Goal: Information Seeking & Learning: Learn about a topic

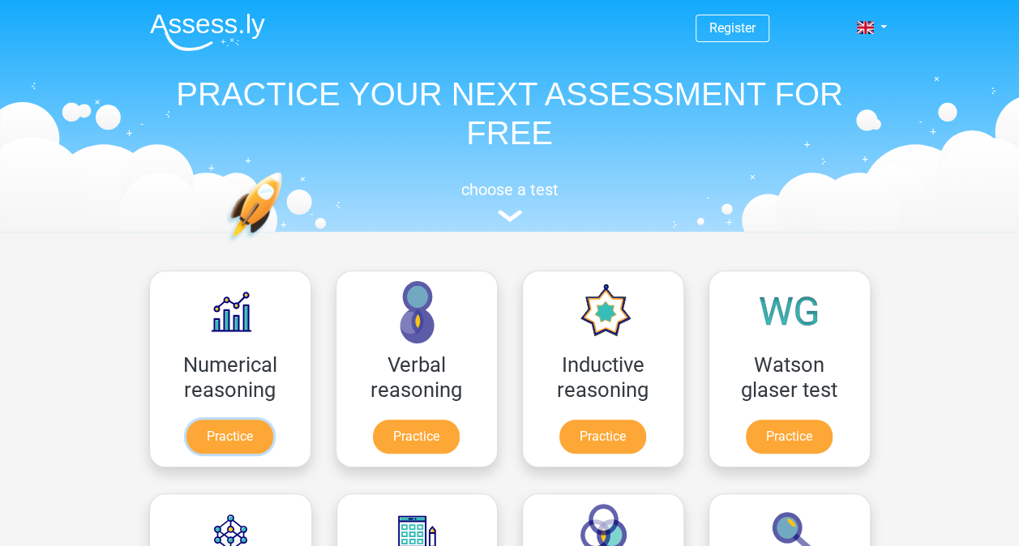
click at [241, 430] on link "Practice" at bounding box center [229, 437] width 87 height 34
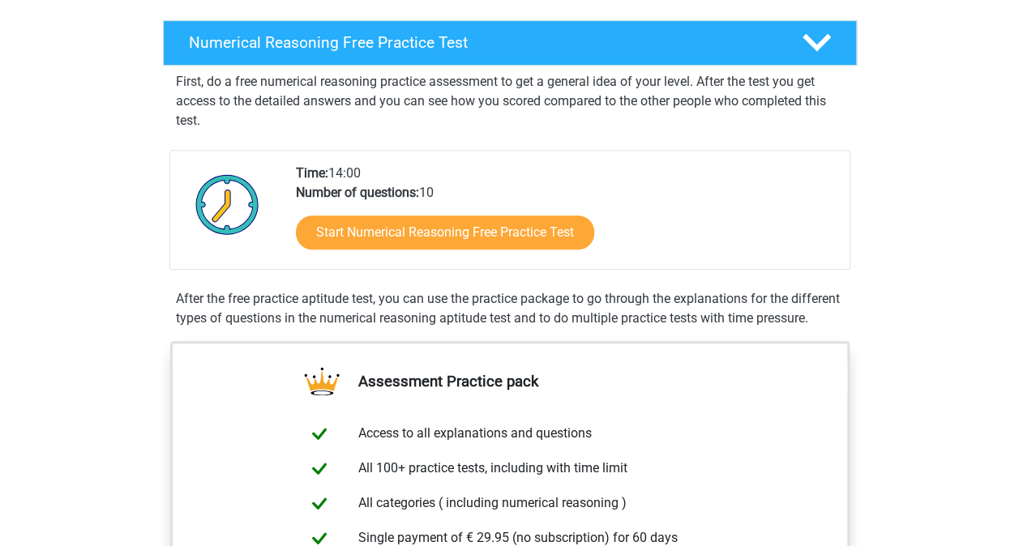
scroll to position [143, 0]
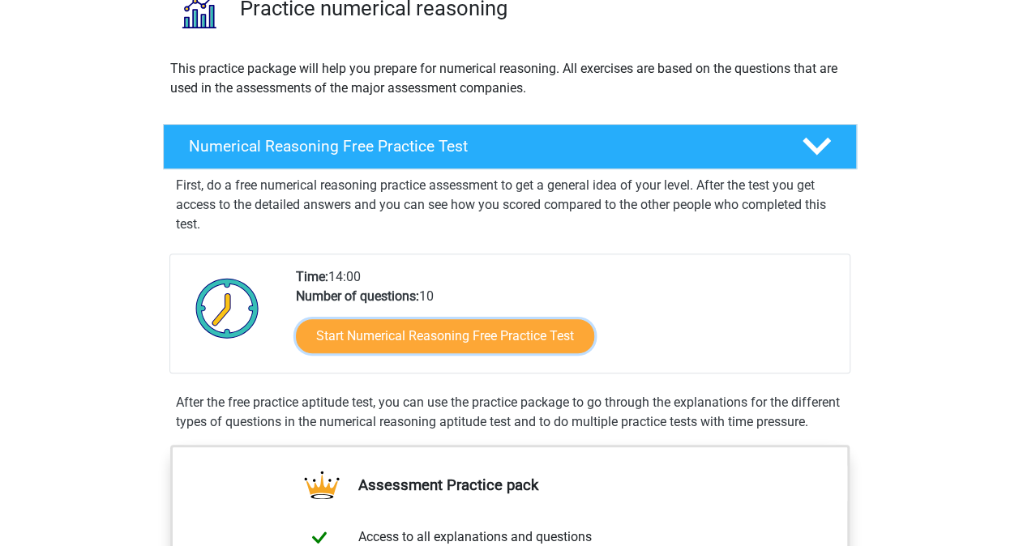
click at [525, 352] on link "Start Numerical Reasoning Free Practice Test" at bounding box center [445, 336] width 298 height 34
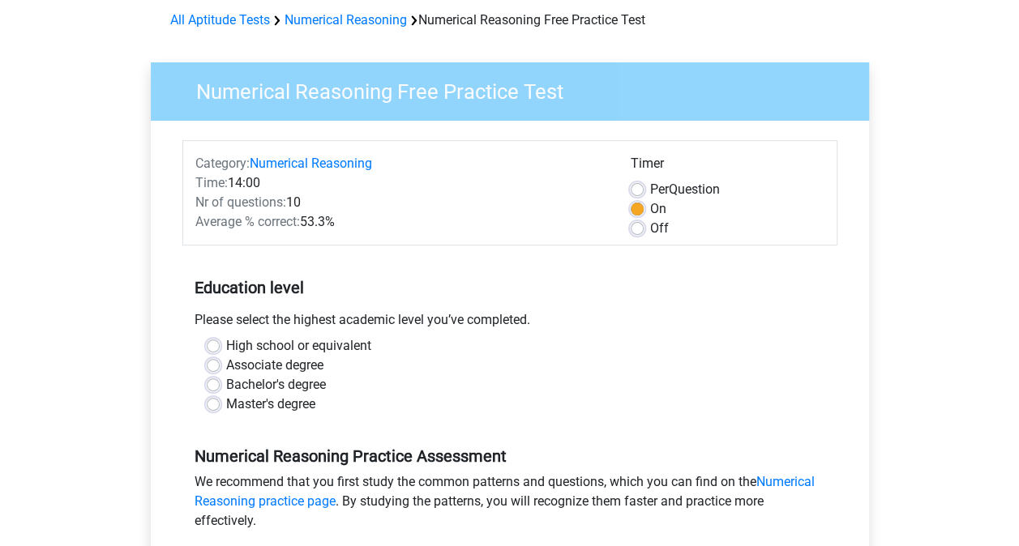
scroll to position [111, 0]
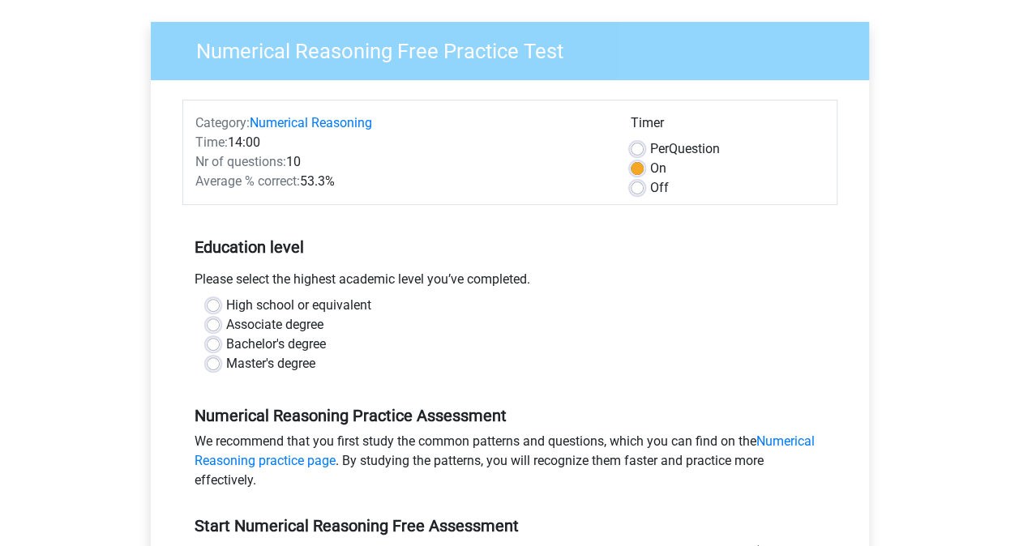
click at [203, 345] on div "High school or equivalent Associate degree Bachelor's degree Master's degree" at bounding box center [510, 335] width 631 height 78
click at [226, 337] on label "Bachelor's degree" at bounding box center [276, 344] width 100 height 19
click at [219, 337] on input "Bachelor's degree" at bounding box center [213, 343] width 13 height 16
radio input "true"
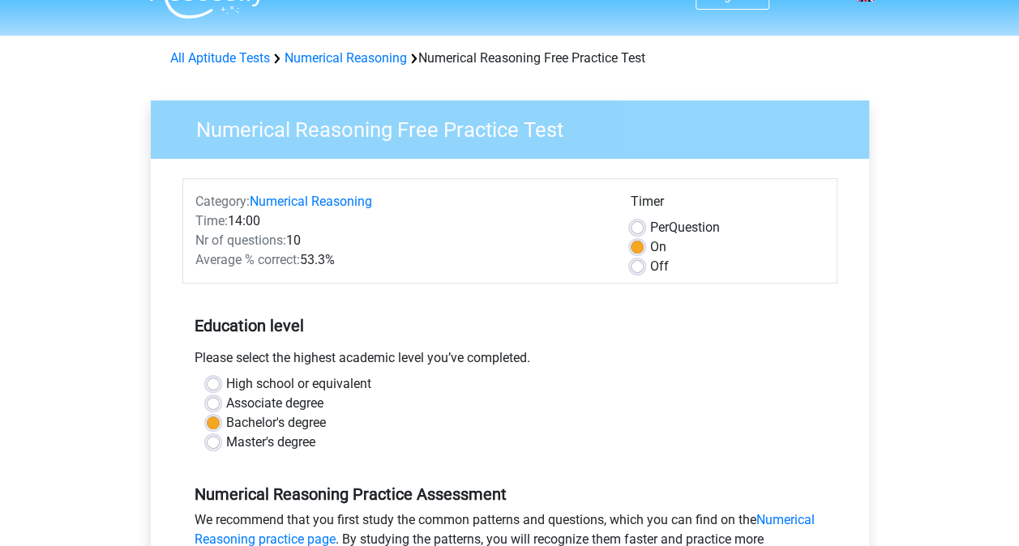
scroll to position [316, 0]
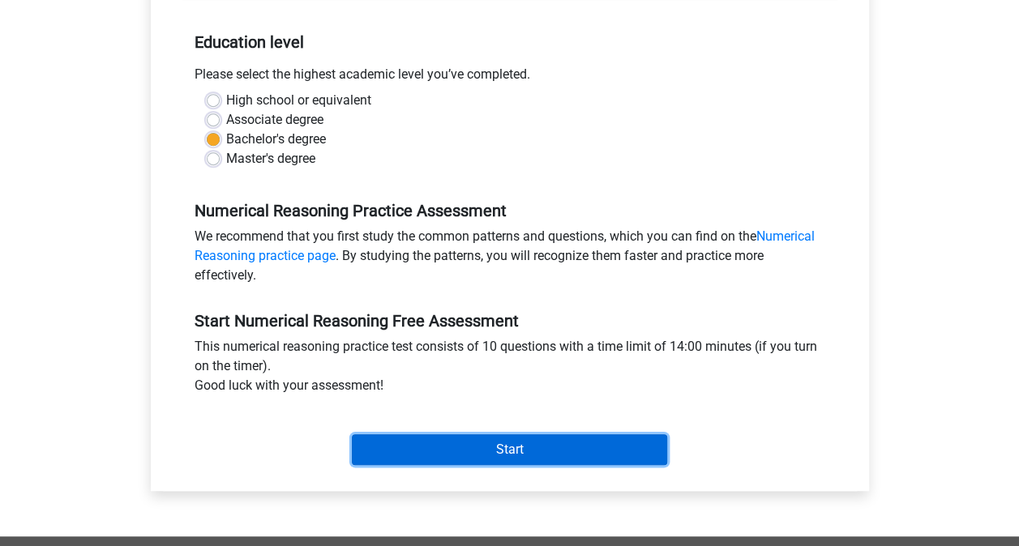
click at [517, 455] on input "Start" at bounding box center [509, 449] width 315 height 31
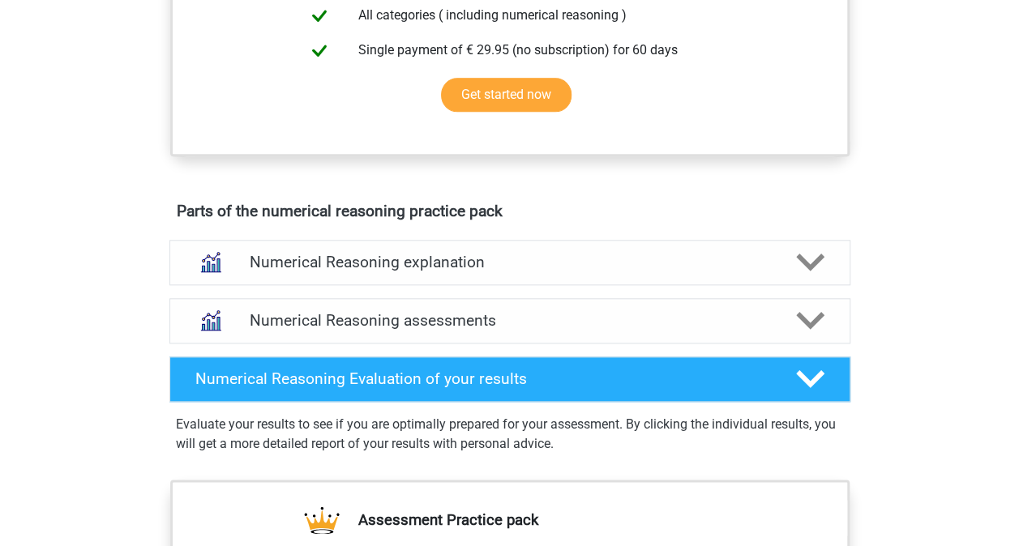
scroll to position [765, 0]
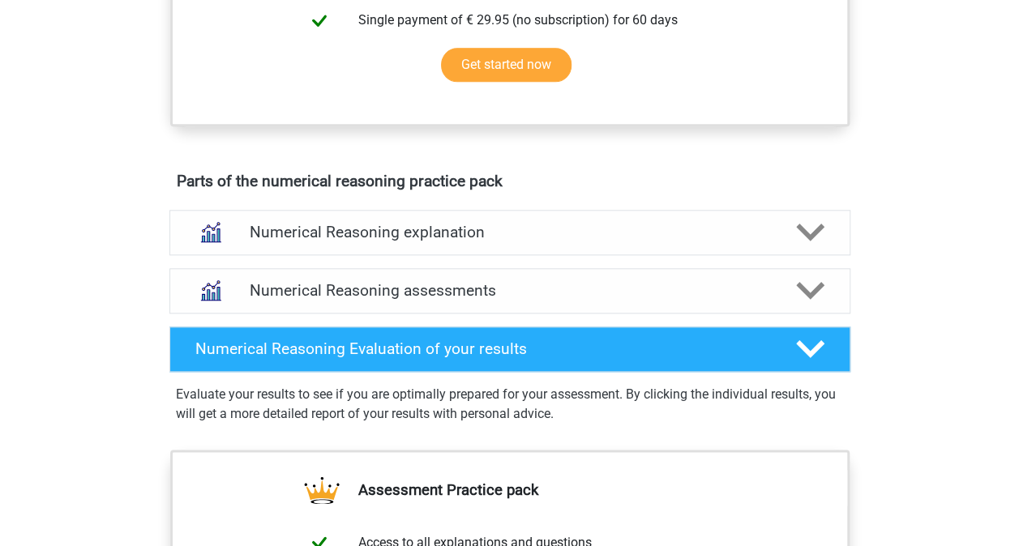
click at [653, 242] on h4 "Numerical Reasoning explanation" at bounding box center [510, 232] width 520 height 19
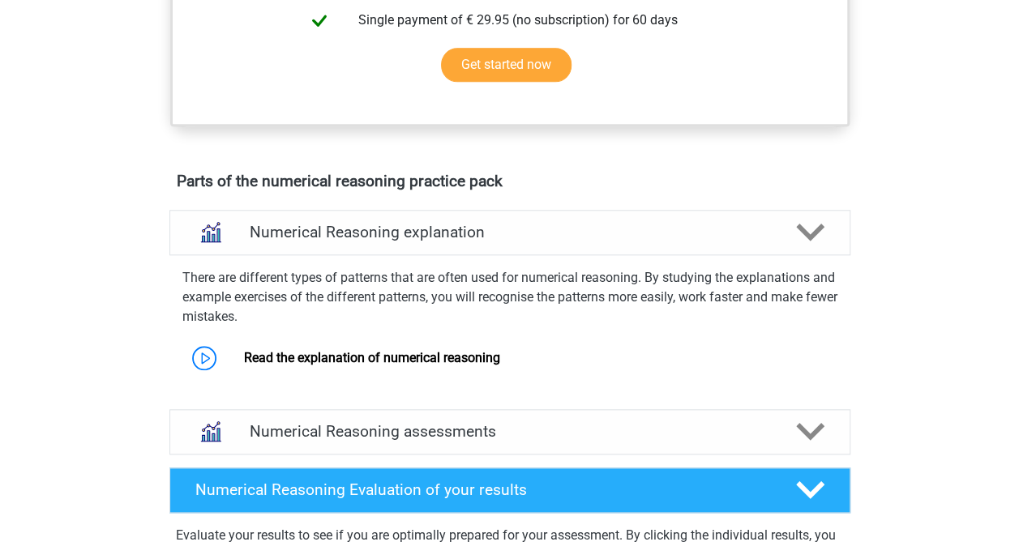
scroll to position [786, 0]
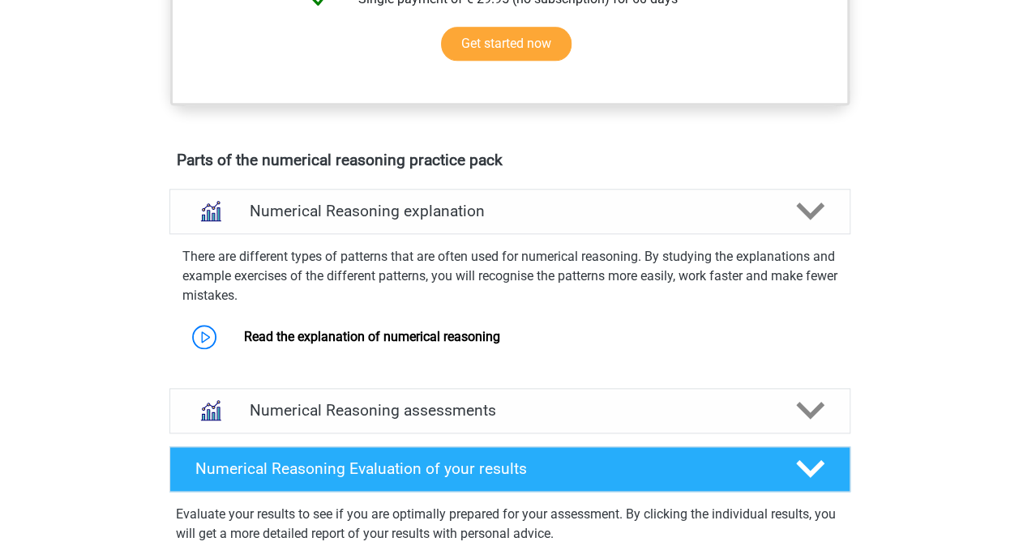
click at [686, 220] on h4 "Numerical Reasoning explanation" at bounding box center [510, 211] width 520 height 19
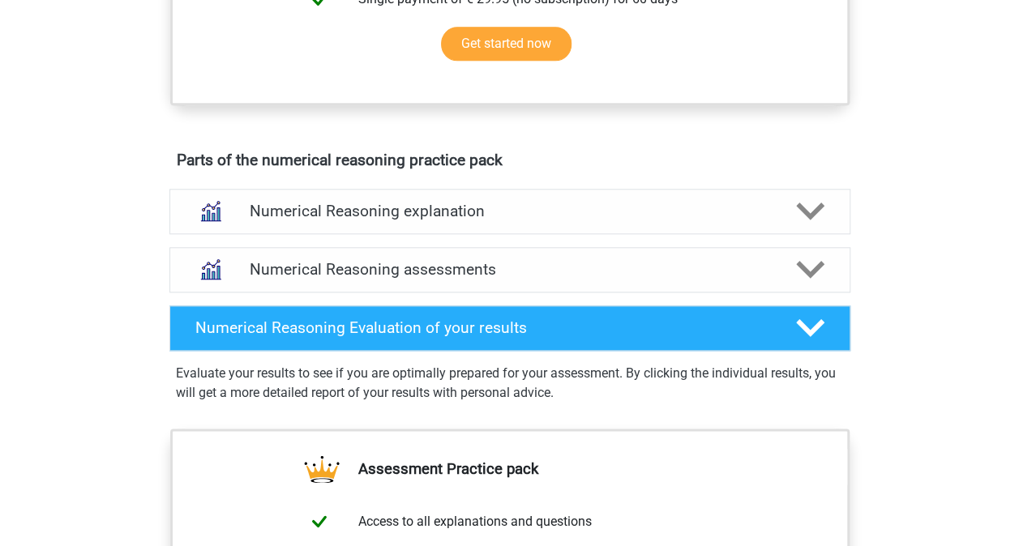
click at [554, 278] on h4 "Numerical Reasoning assessments" at bounding box center [510, 269] width 520 height 19
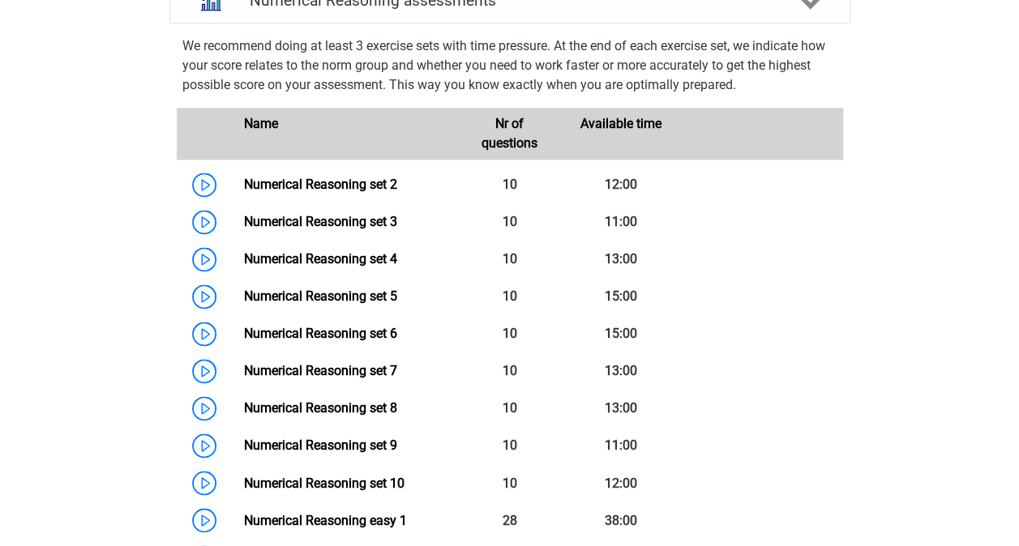
scroll to position [973, 0]
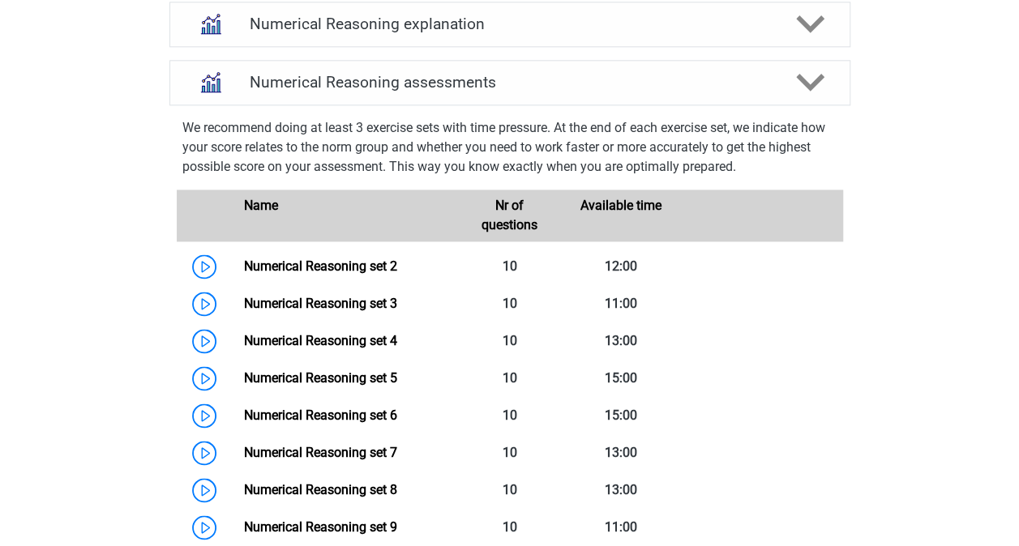
click at [281, 274] on link "Numerical Reasoning set 2" at bounding box center [320, 266] width 153 height 15
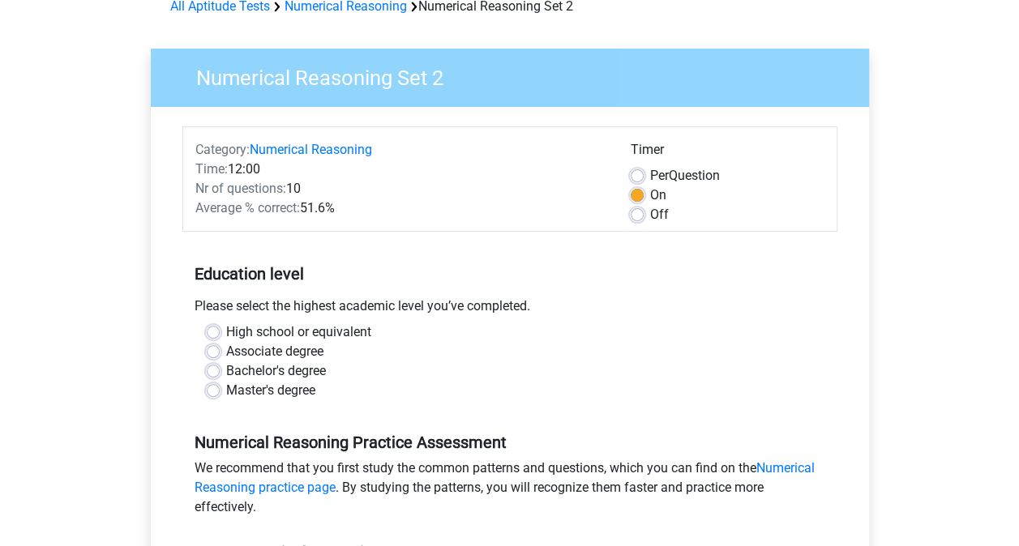
scroll to position [373, 0]
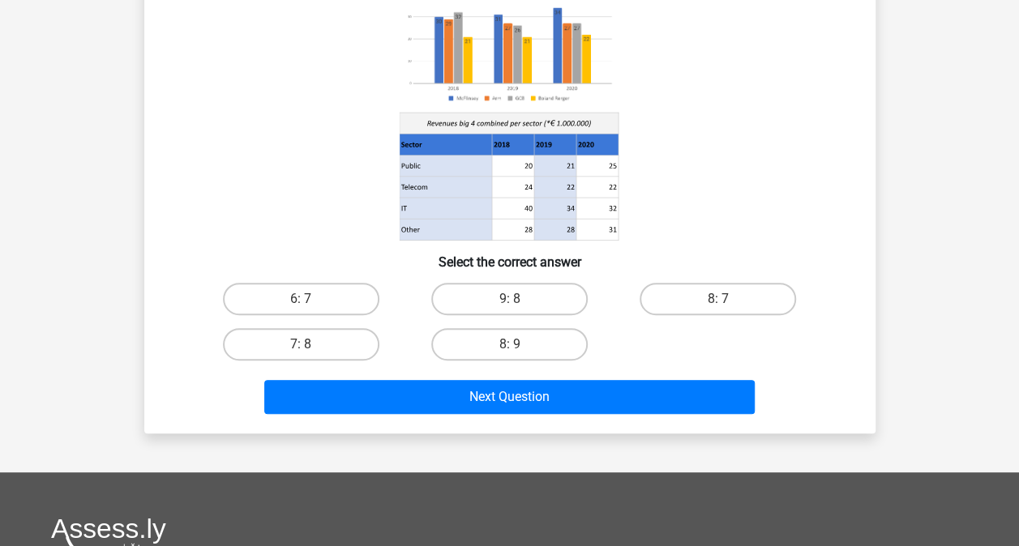
scroll to position [173, 0]
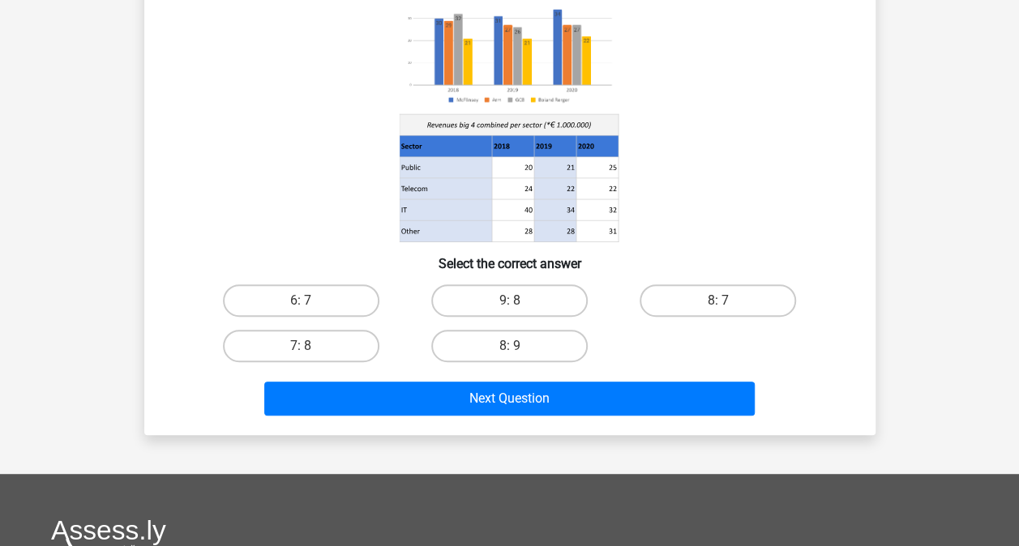
click at [740, 291] on label "8: 7" at bounding box center [717, 300] width 156 height 32
click at [729, 301] on input "8: 7" at bounding box center [723, 306] width 11 height 11
radio input "true"
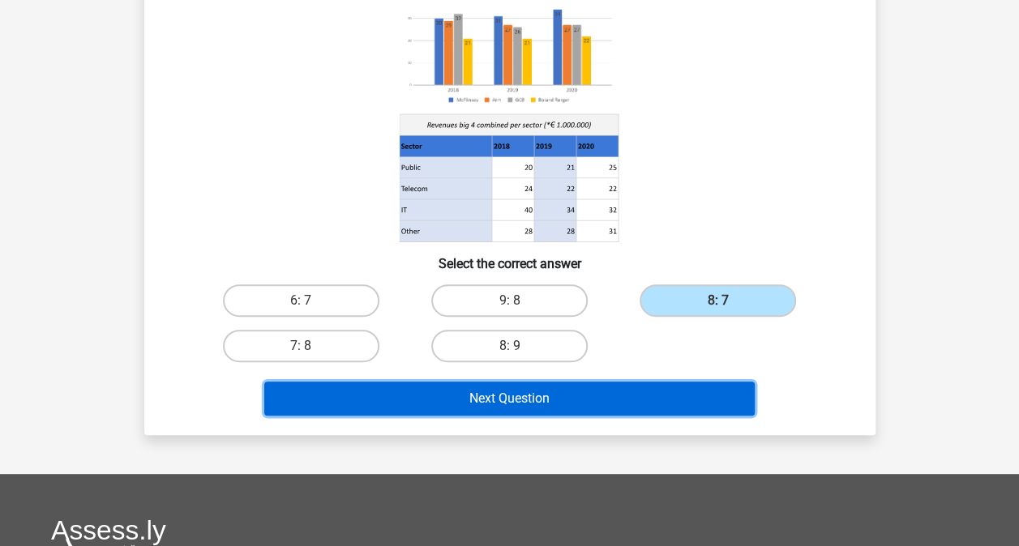
click at [669, 396] on button "Next Question" at bounding box center [509, 399] width 490 height 34
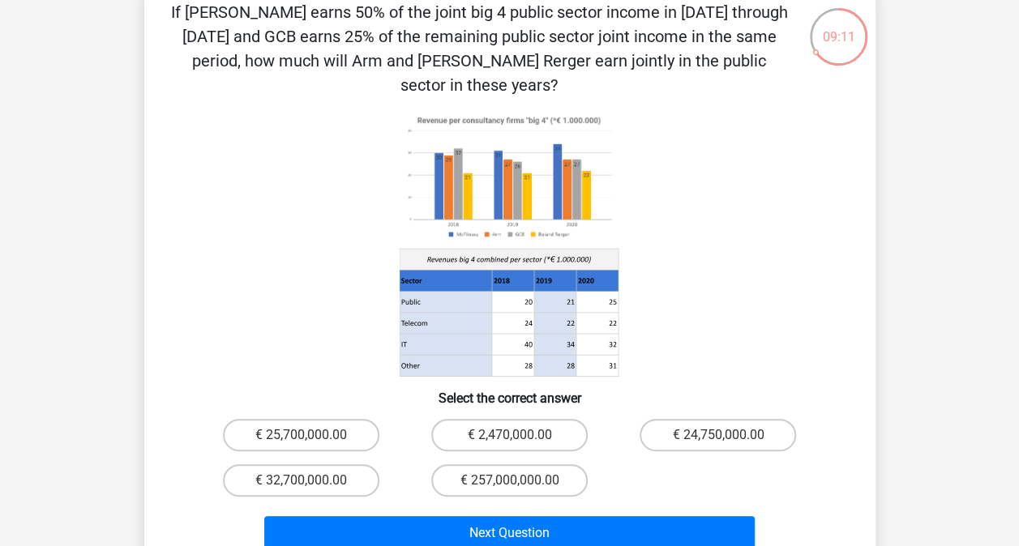
scroll to position [93, 0]
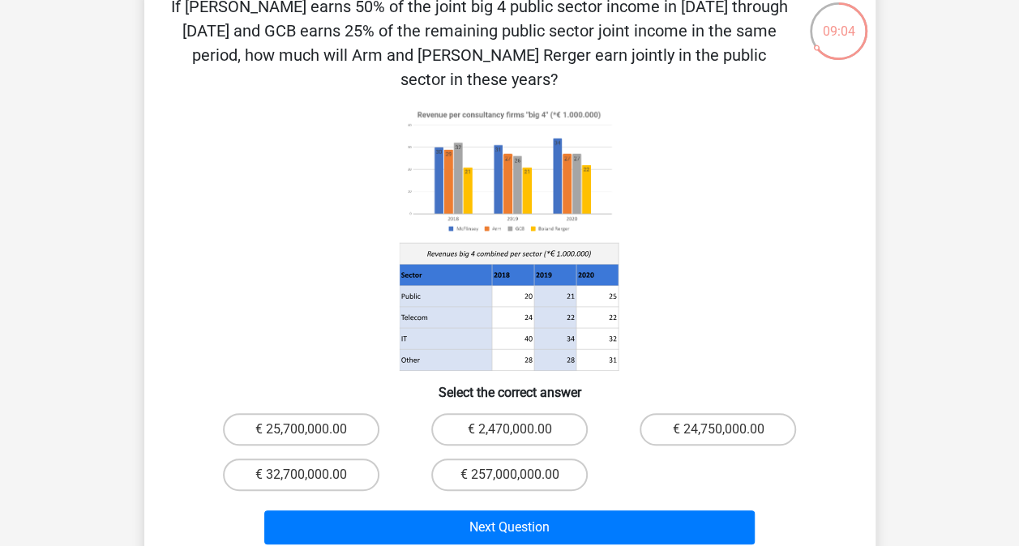
click at [348, 459] on label "€ 32,700,000.00" at bounding box center [301, 475] width 156 height 32
click at [311, 475] on input "€ 32,700,000.00" at bounding box center [306, 480] width 11 height 11
radio input "true"
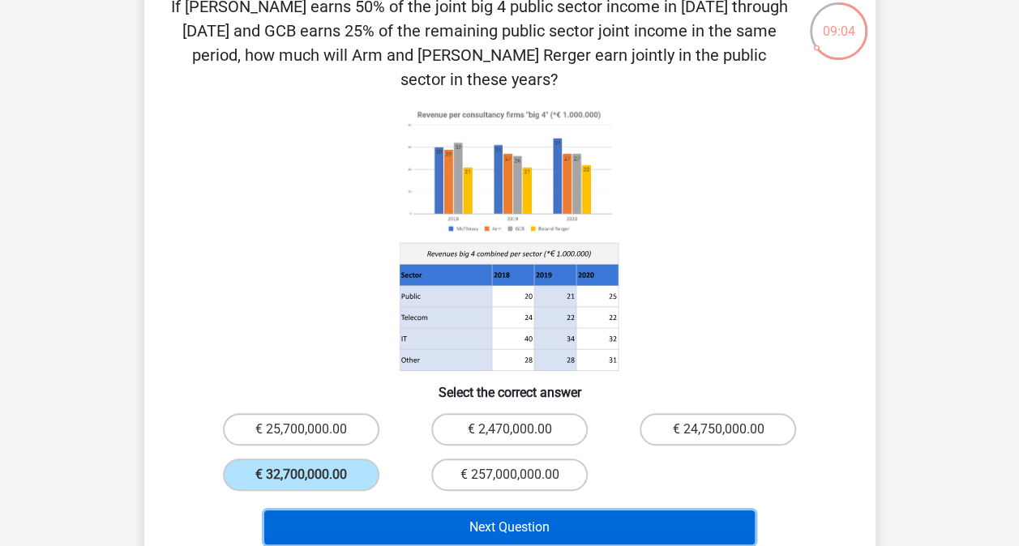
click at [394, 511] on button "Next Question" at bounding box center [509, 528] width 490 height 34
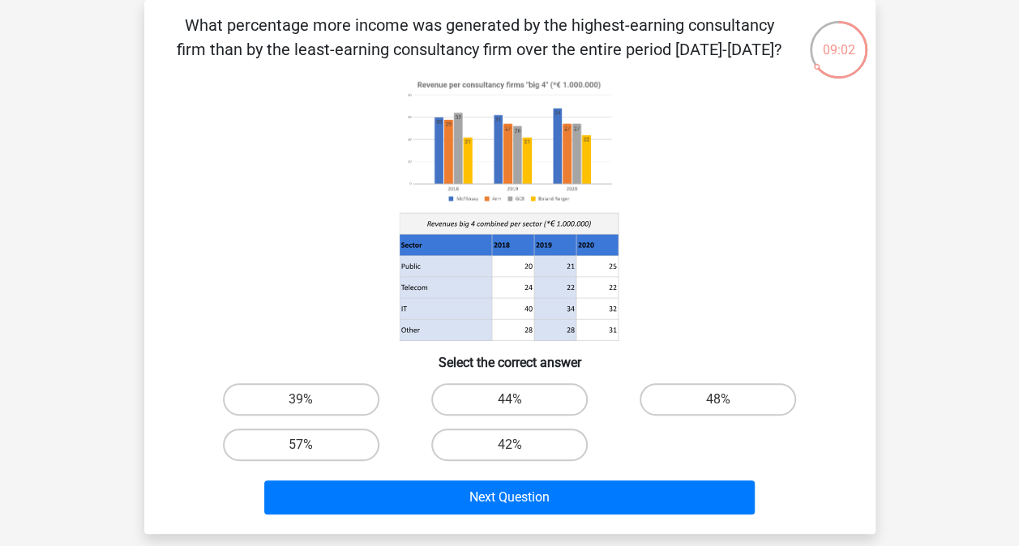
scroll to position [47, 0]
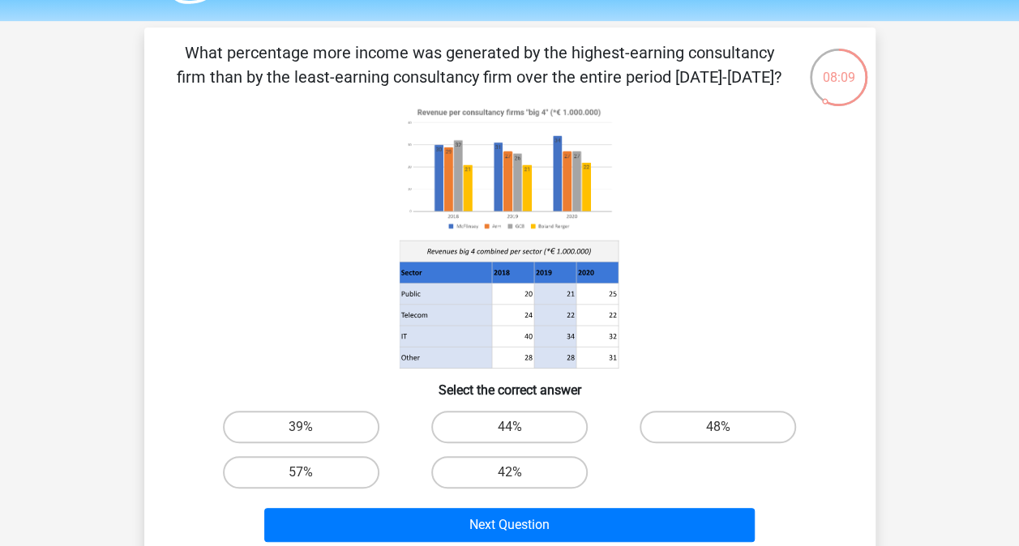
click at [713, 430] on label "48%" at bounding box center [717, 427] width 156 height 32
click at [718, 430] on input "48%" at bounding box center [723, 432] width 11 height 11
radio input "true"
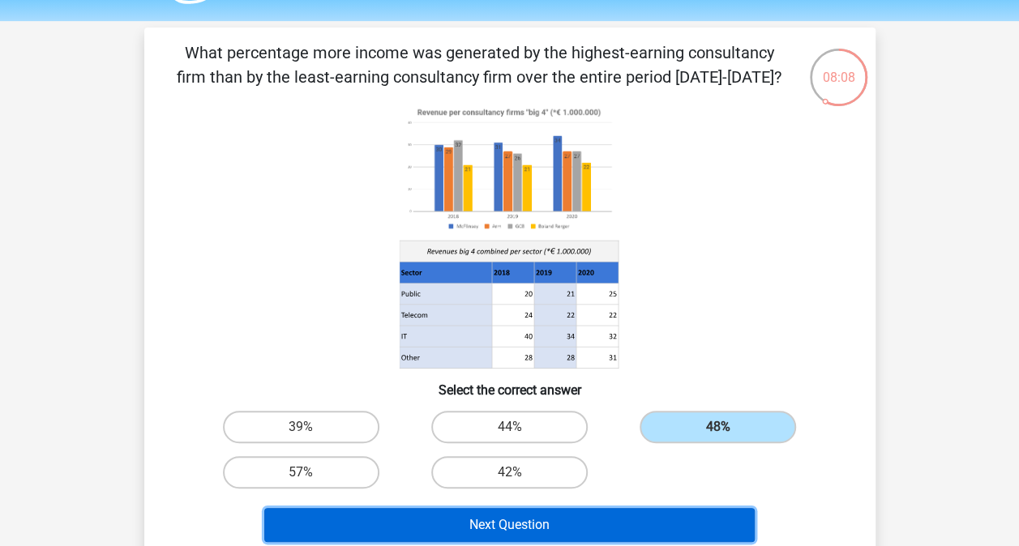
click at [676, 515] on button "Next Question" at bounding box center [509, 525] width 490 height 34
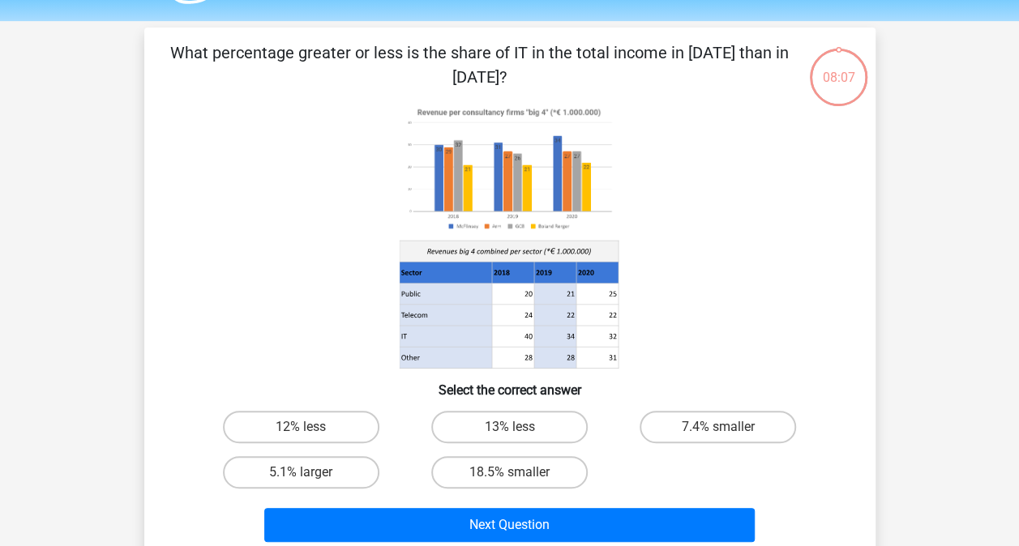
scroll to position [75, 0]
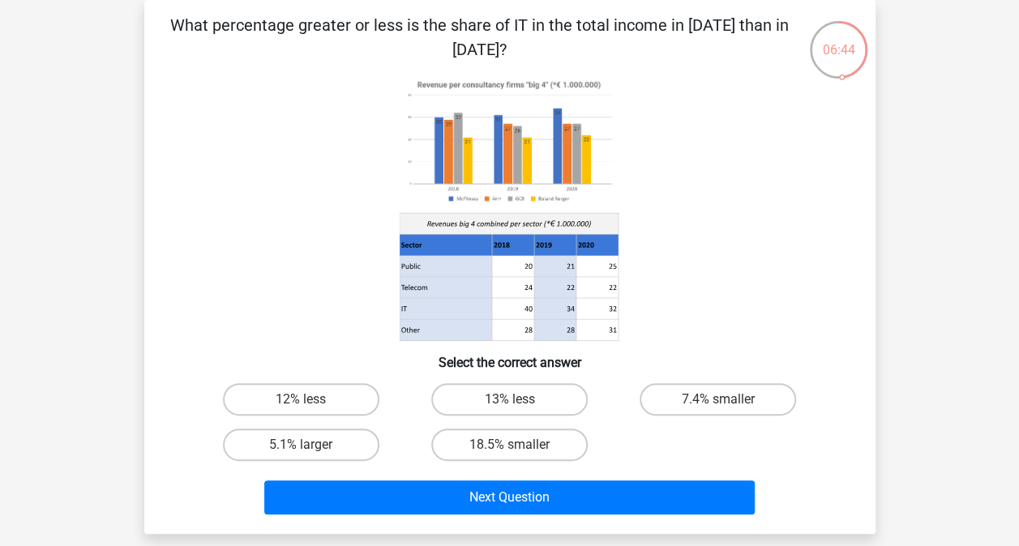
click at [347, 447] on label "5.1% larger" at bounding box center [301, 445] width 156 height 32
click at [311, 447] on input "5.1% larger" at bounding box center [306, 450] width 11 height 11
radio input "true"
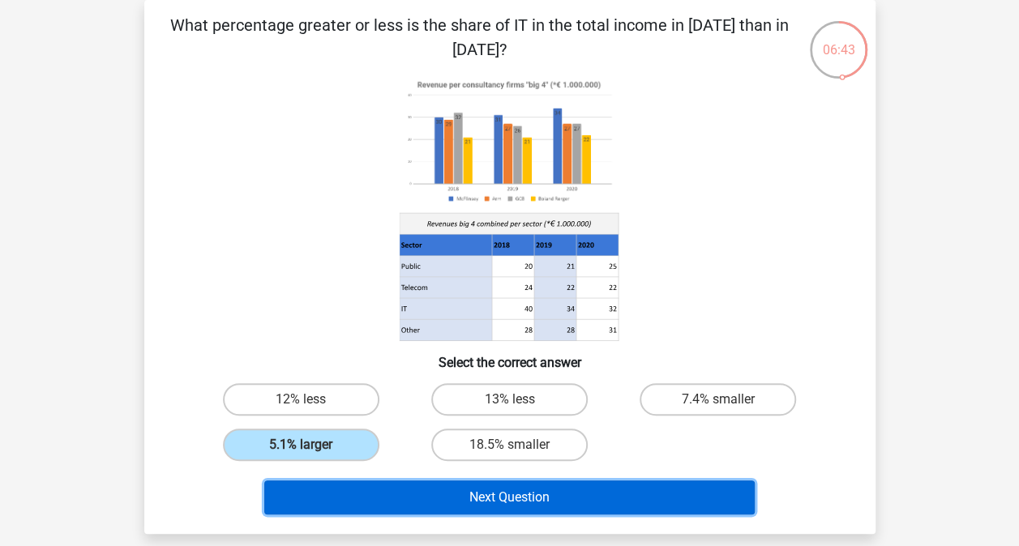
click at [402, 486] on button "Next Question" at bounding box center [509, 498] width 490 height 34
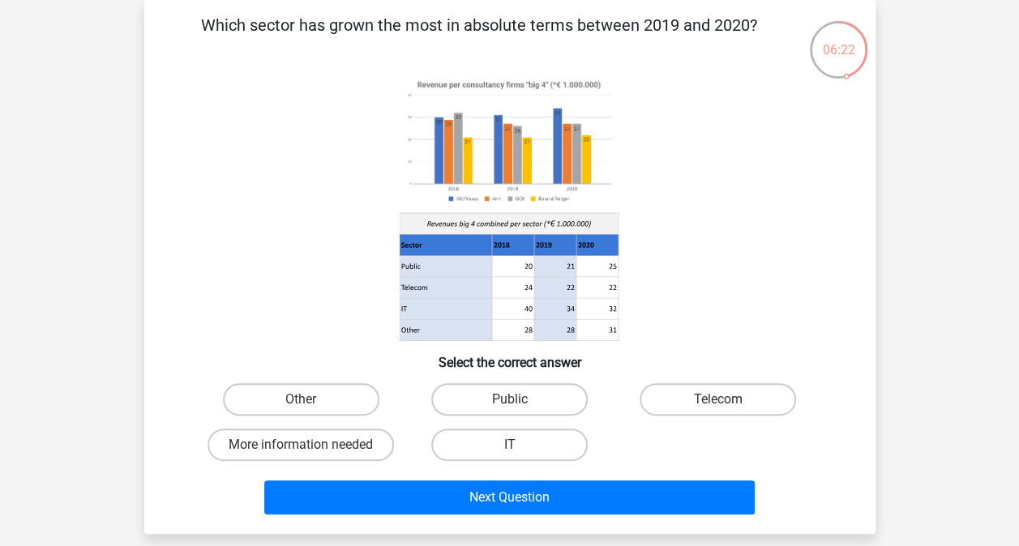
click at [550, 395] on label "Public" at bounding box center [509, 399] width 156 height 32
click at [520, 400] on input "Public" at bounding box center [514, 405] width 11 height 11
radio input "true"
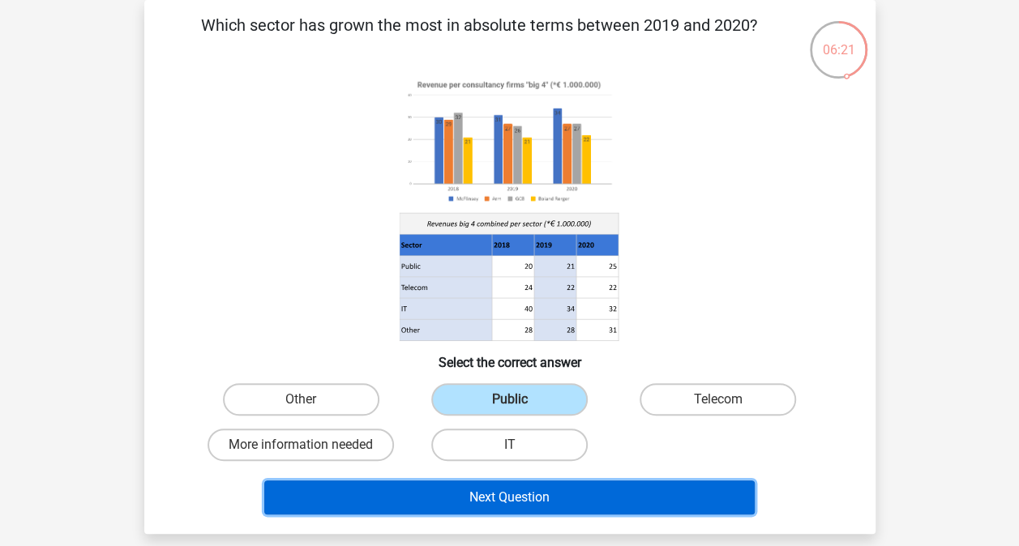
click at [631, 504] on button "Next Question" at bounding box center [509, 498] width 490 height 34
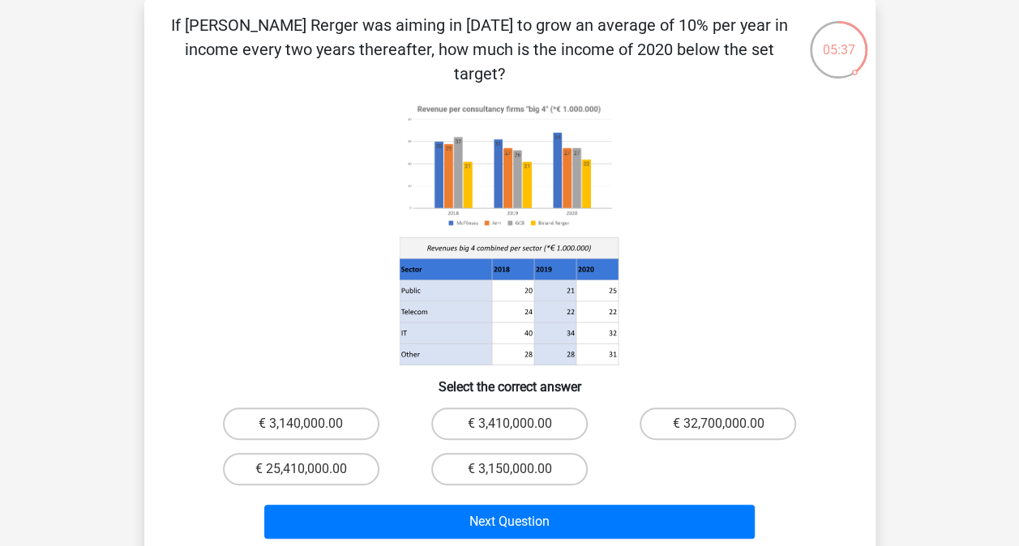
click at [559, 408] on label "€ 3,410,000.00" at bounding box center [509, 424] width 156 height 32
click at [520, 424] on input "€ 3,410,000.00" at bounding box center [514, 429] width 11 height 11
radio input "true"
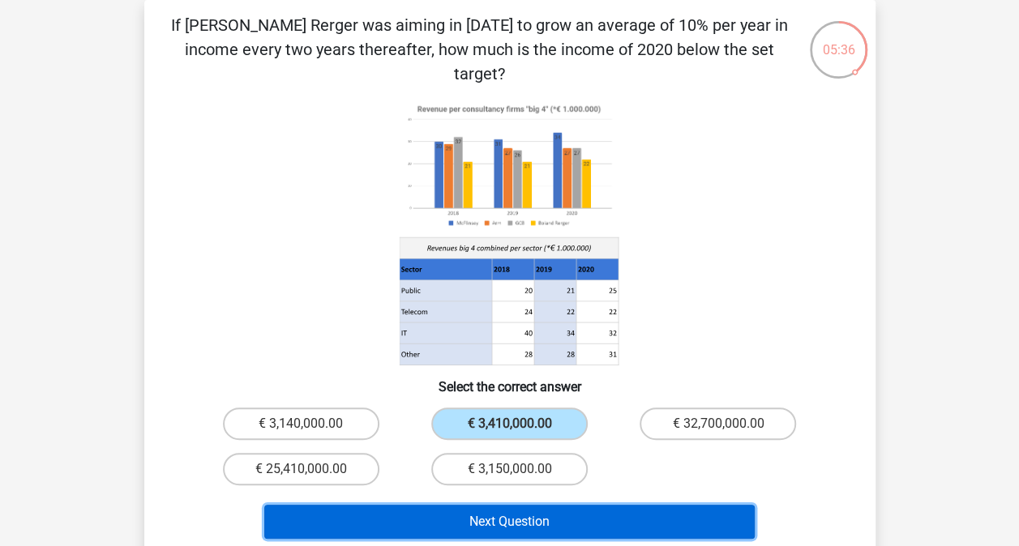
click at [564, 505] on button "Next Question" at bounding box center [509, 522] width 490 height 34
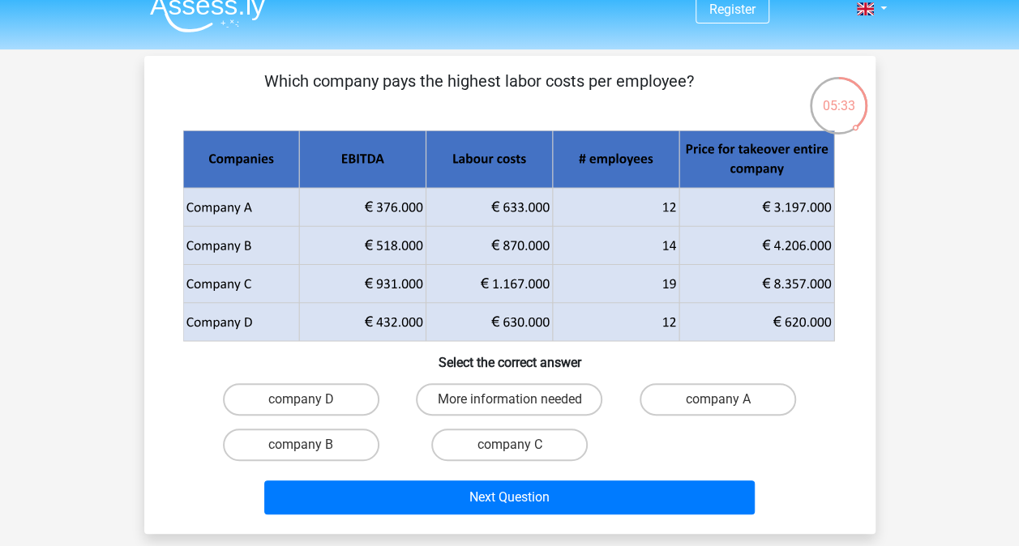
scroll to position [19, 0]
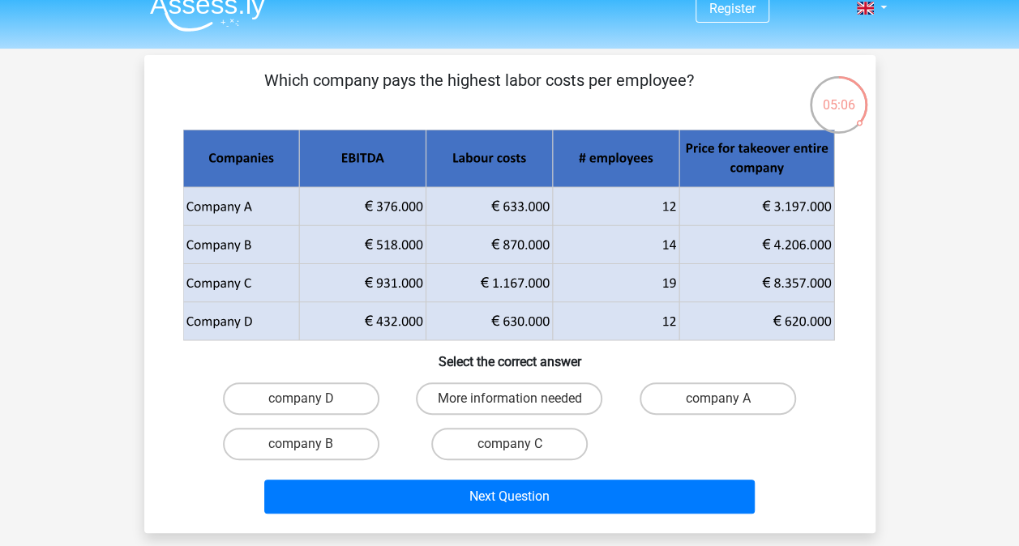
click at [501, 452] on label "company C" at bounding box center [509, 444] width 156 height 32
click at [509, 452] on input "company C" at bounding box center [514, 449] width 11 height 11
radio input "true"
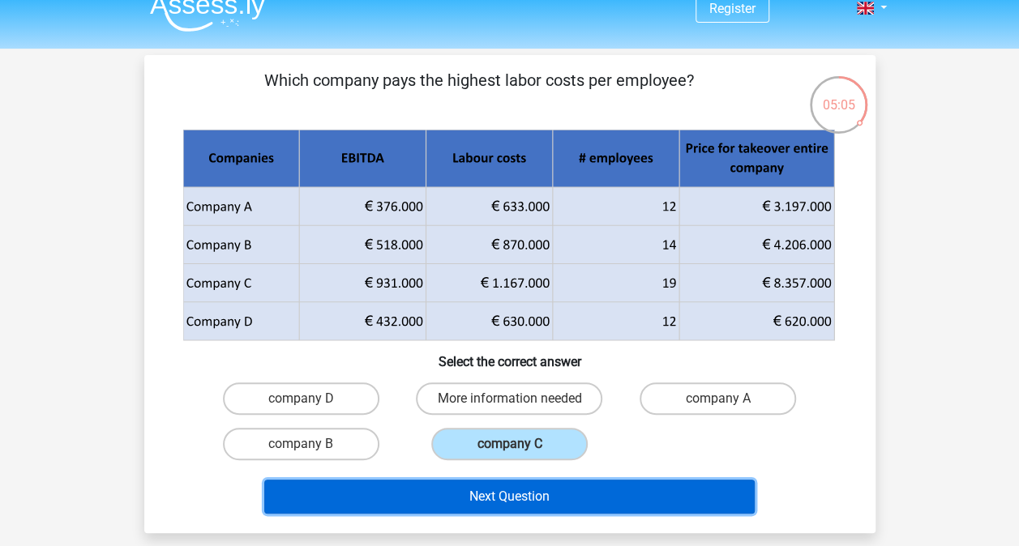
click at [507, 493] on button "Next Question" at bounding box center [509, 497] width 490 height 34
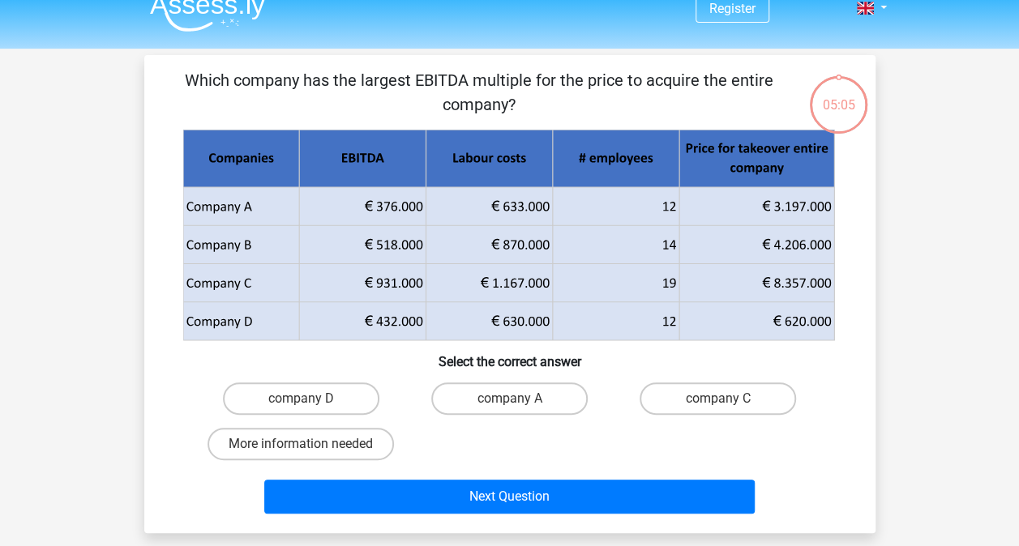
scroll to position [75, 0]
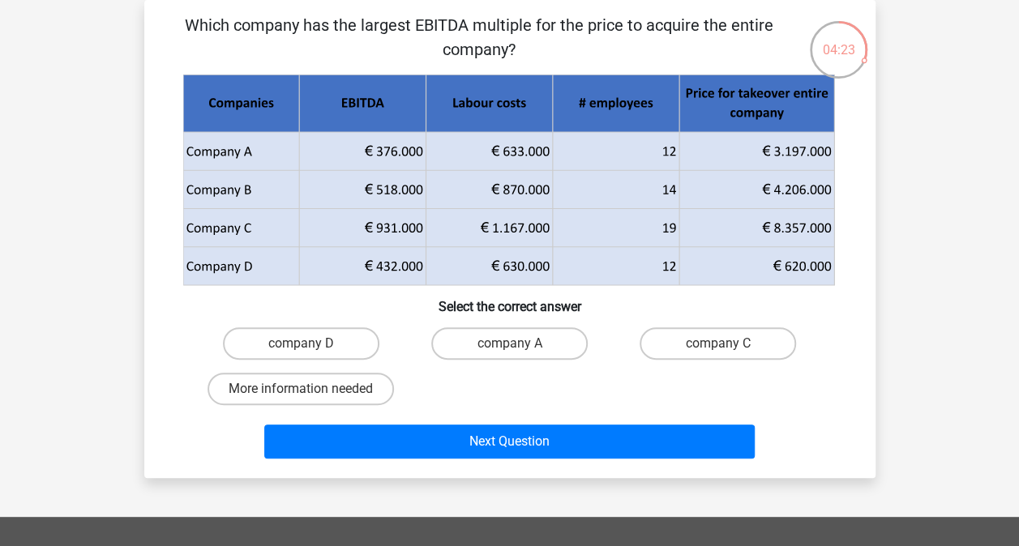
click at [733, 349] on label "company C" at bounding box center [717, 343] width 156 height 32
click at [729, 349] on input "company C" at bounding box center [723, 349] width 11 height 11
radio input "true"
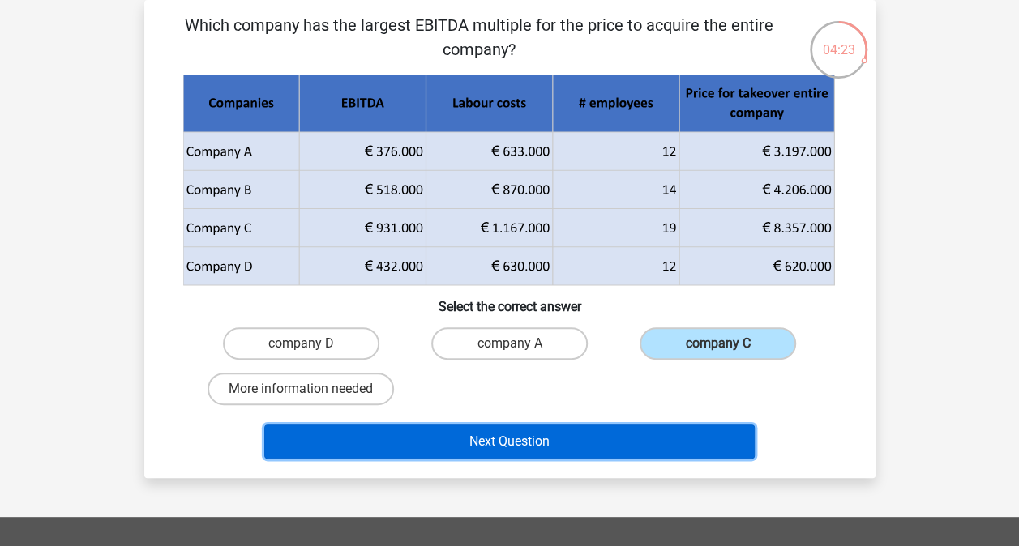
click at [672, 444] on button "Next Question" at bounding box center [509, 442] width 490 height 34
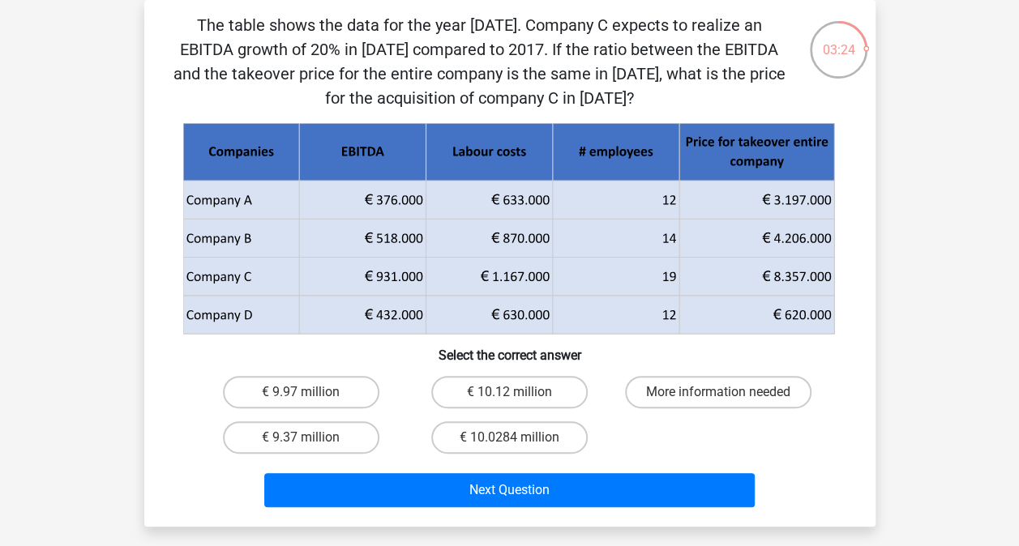
click at [533, 397] on label "€ 10.12 million" at bounding box center [509, 392] width 156 height 32
click at [520, 397] on input "€ 10.12 million" at bounding box center [514, 397] width 11 height 11
radio input "true"
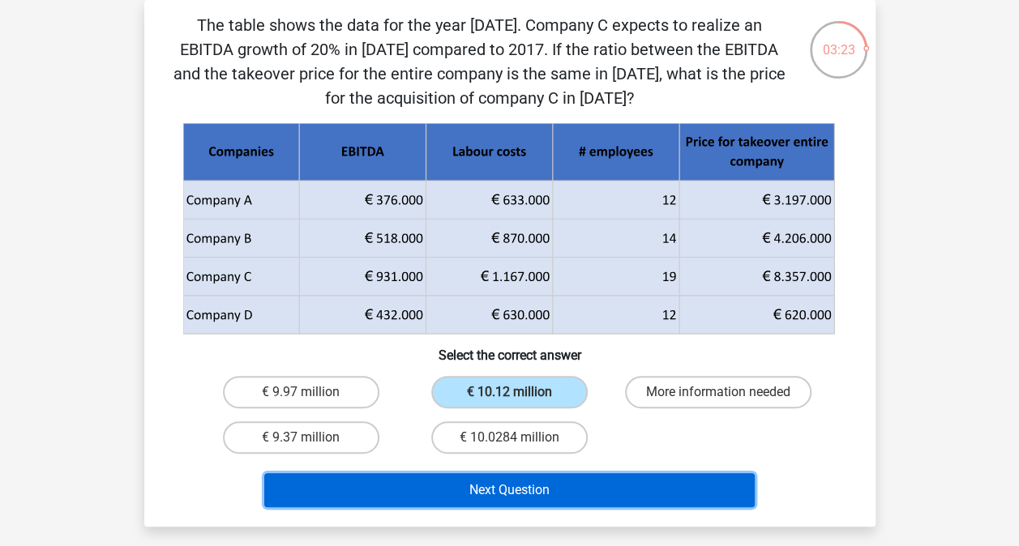
click at [550, 482] on button "Next Question" at bounding box center [509, 490] width 490 height 34
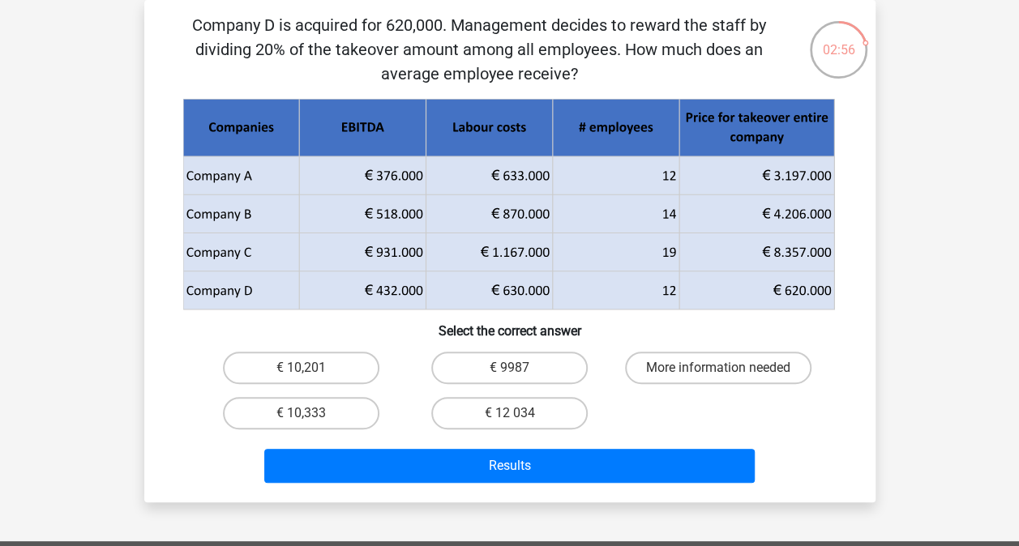
click at [277, 407] on label "€ 10,333" at bounding box center [301, 413] width 156 height 32
click at [301, 413] on input "€ 10,333" at bounding box center [306, 418] width 11 height 11
radio input "true"
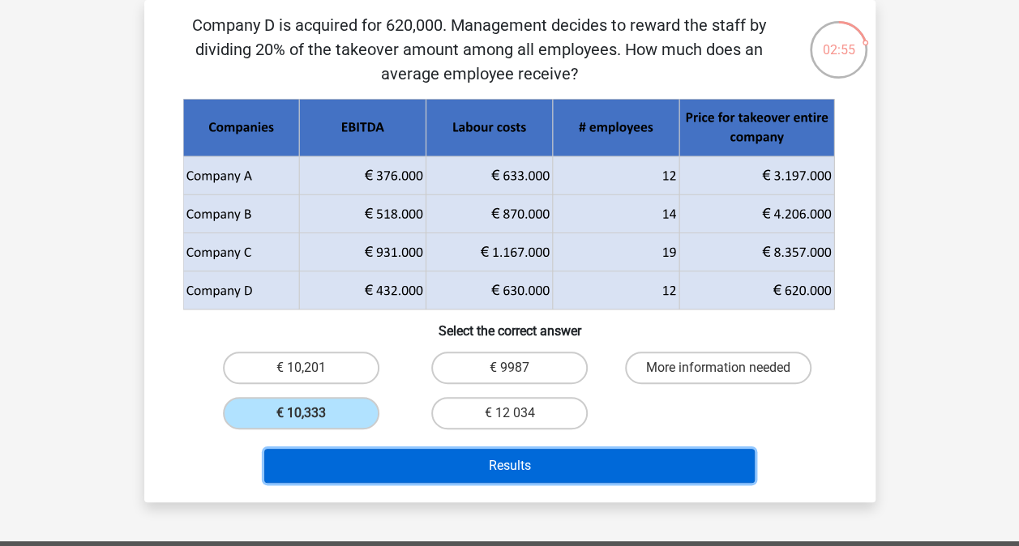
click at [373, 477] on button "Results" at bounding box center [509, 466] width 490 height 34
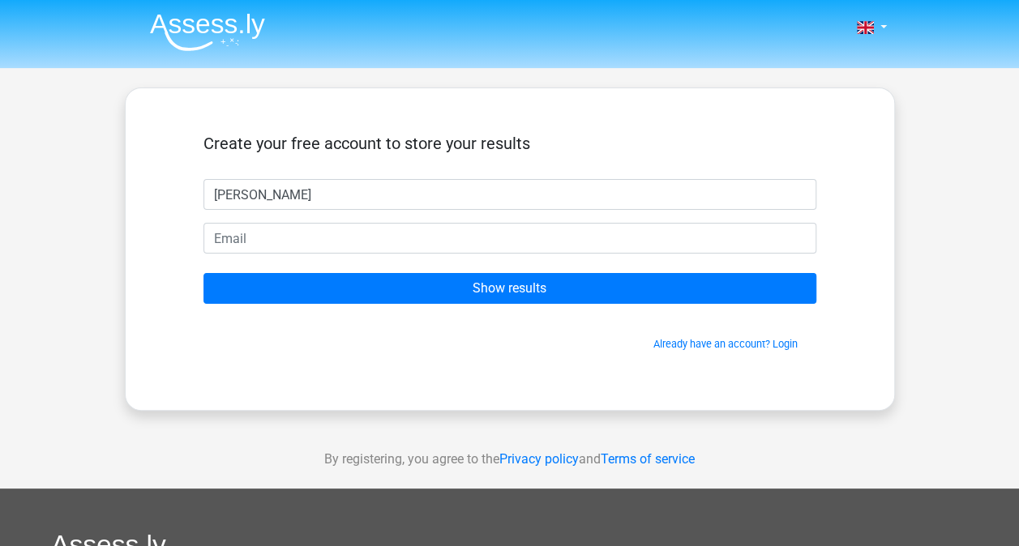
type input "[PERSON_NAME]"
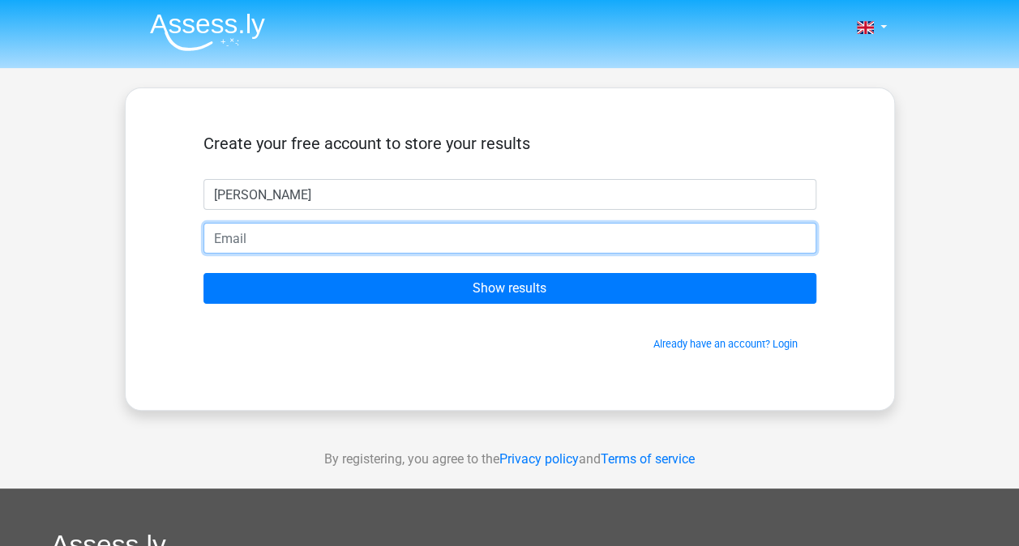
click at [332, 238] on input "email" at bounding box center [509, 238] width 613 height 31
type input "[EMAIL_ADDRESS][DOMAIN_NAME]"
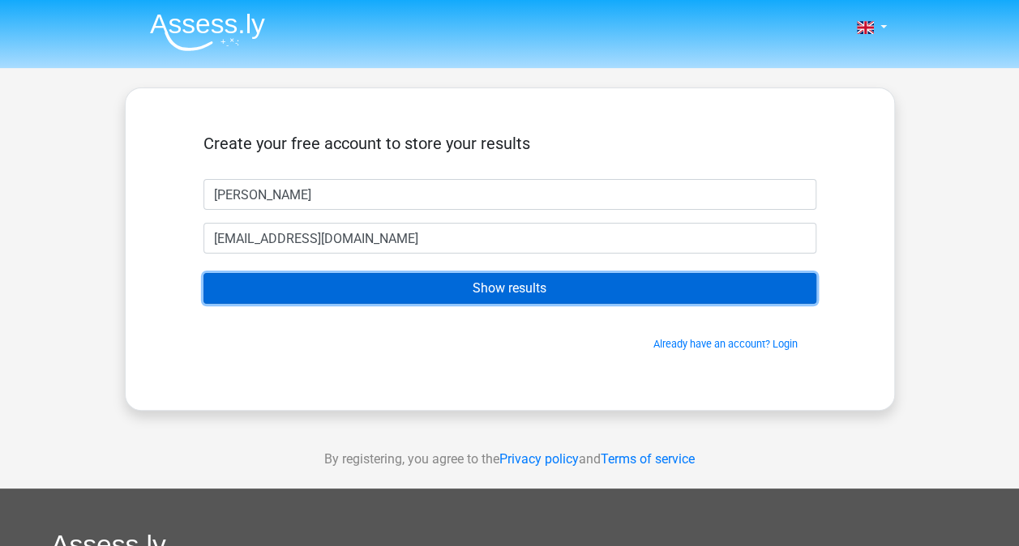
click at [344, 292] on input "Show results" at bounding box center [509, 288] width 613 height 31
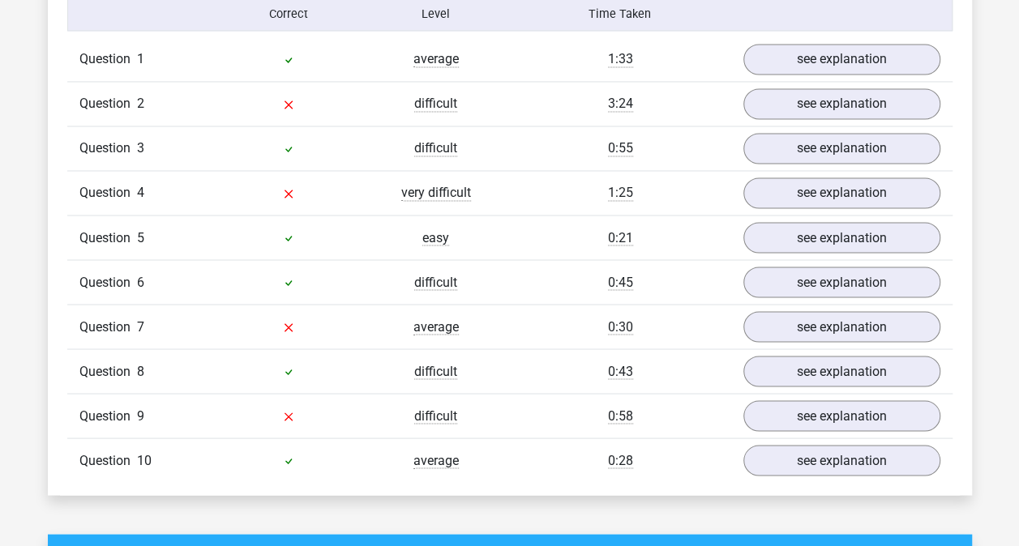
scroll to position [1327, 0]
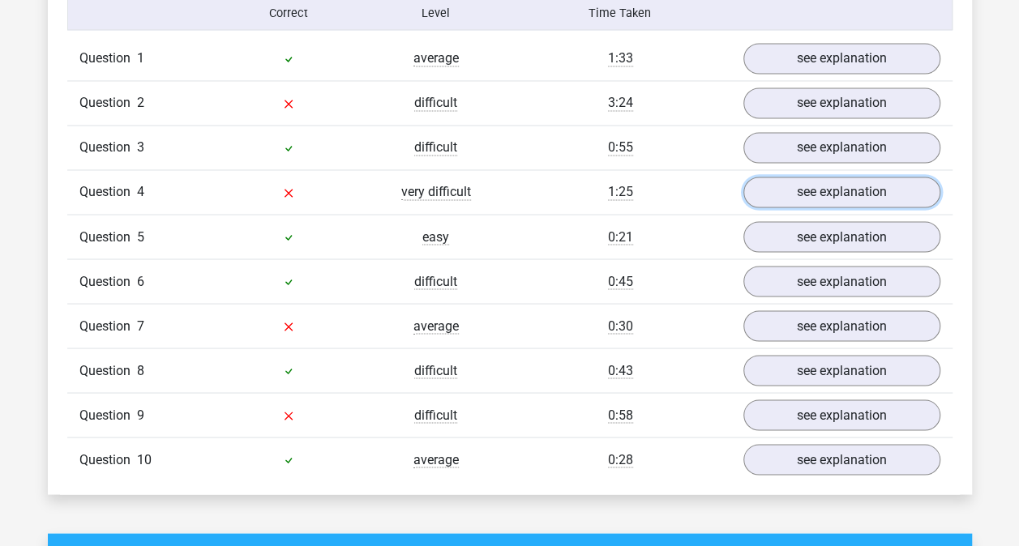
click at [789, 186] on link "see explanation" at bounding box center [841, 192] width 197 height 31
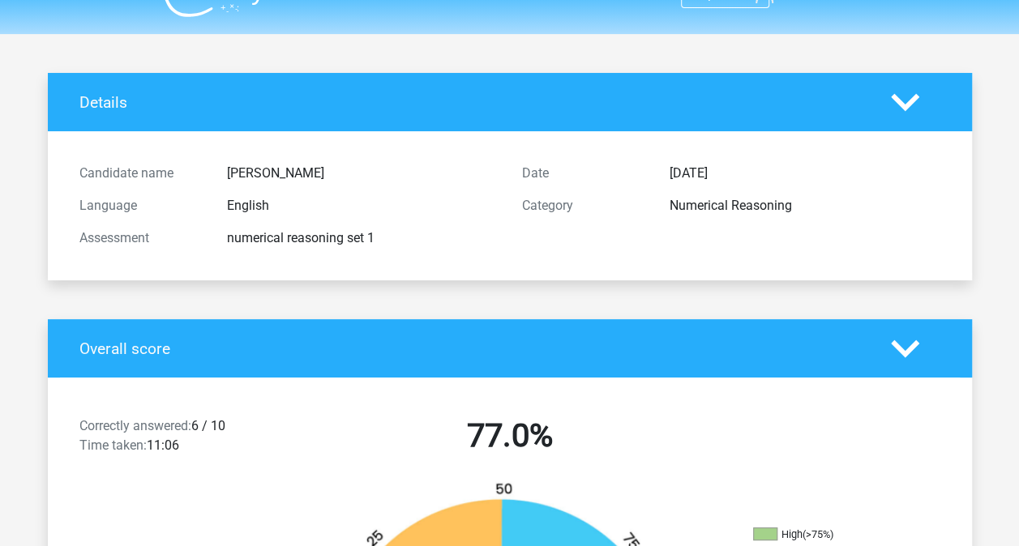
scroll to position [0, 0]
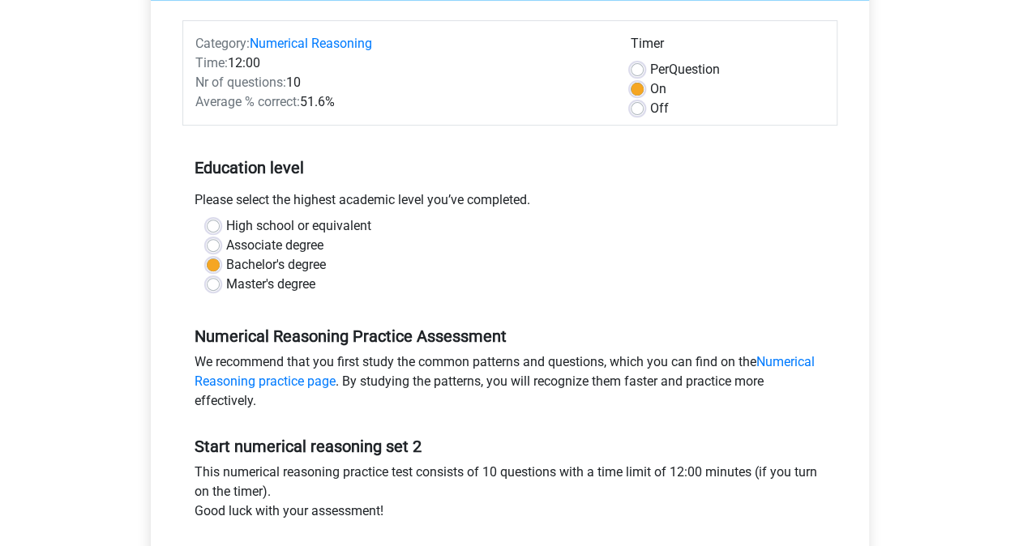
scroll to position [346, 0]
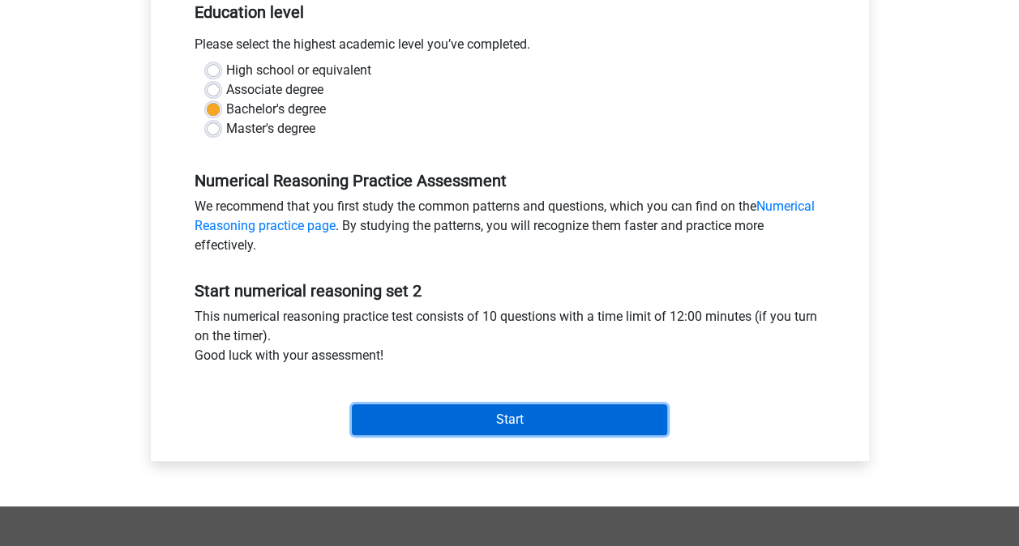
click at [535, 415] on input "Start" at bounding box center [509, 419] width 315 height 31
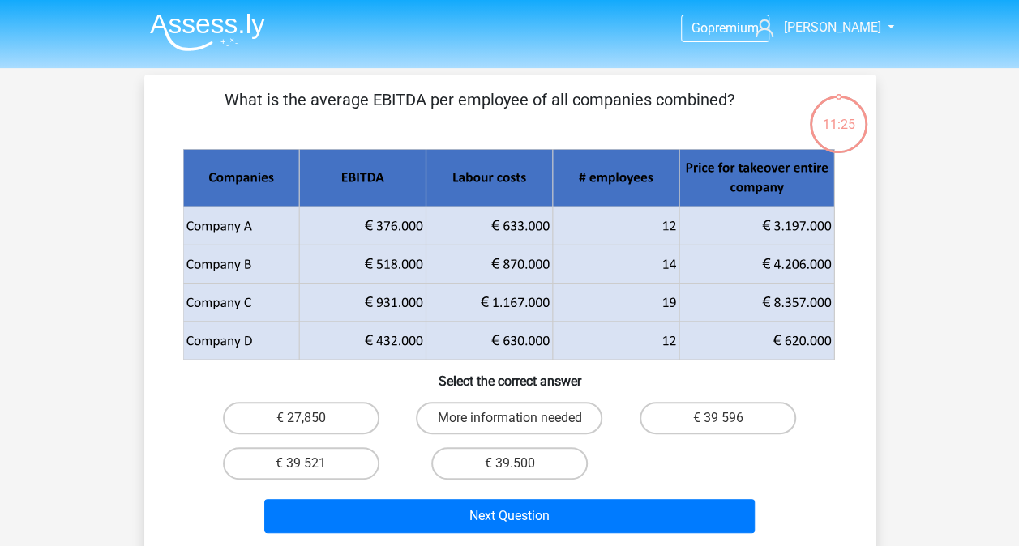
click at [320, 458] on label "€ 39 521" at bounding box center [301, 463] width 156 height 32
click at [311, 464] on input "€ 39 521" at bounding box center [306, 469] width 11 height 11
radio input "true"
click at [759, 413] on label "€ 39 596" at bounding box center [717, 418] width 156 height 32
click at [729, 418] on input "€ 39 596" at bounding box center [723, 423] width 11 height 11
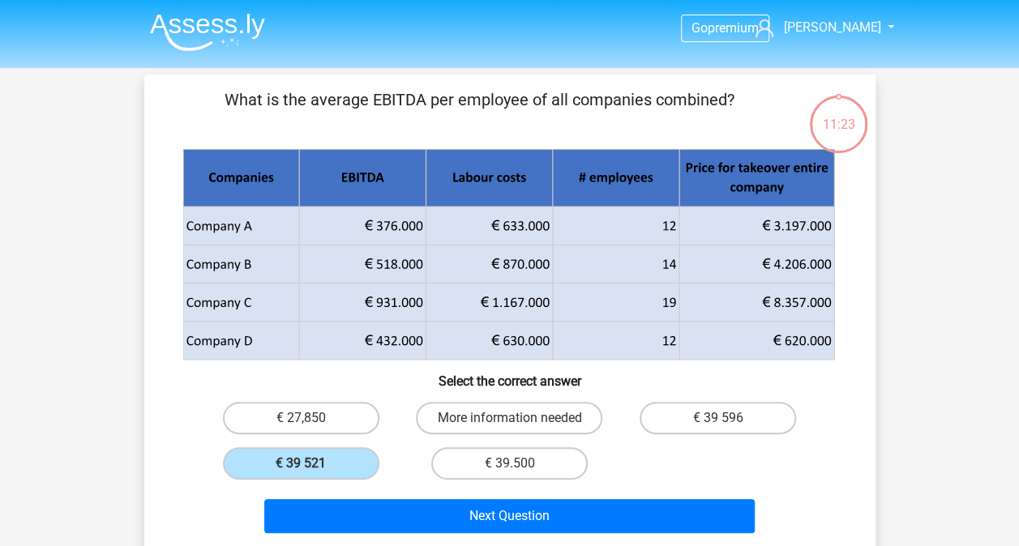
radio input "true"
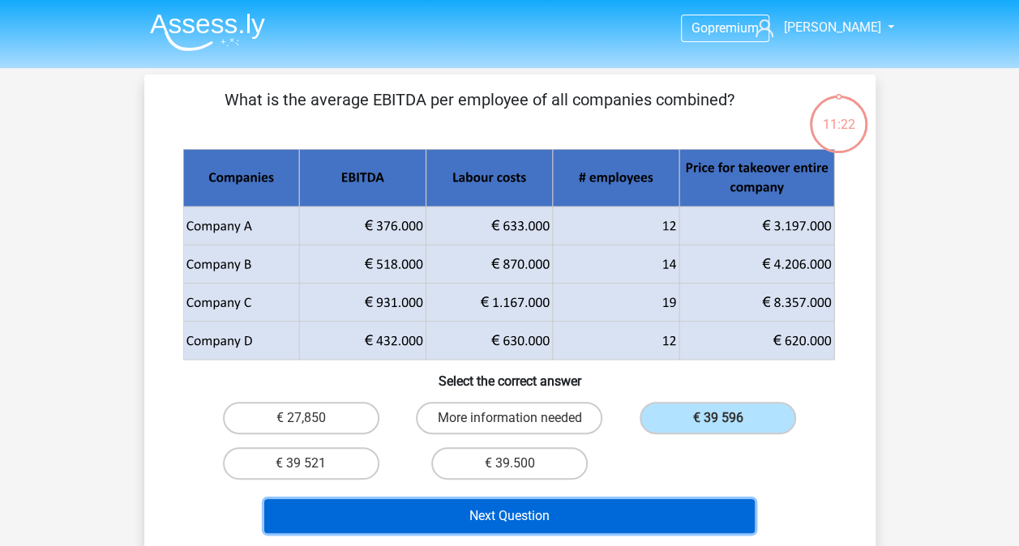
click at [672, 512] on button "Next Question" at bounding box center [509, 516] width 490 height 34
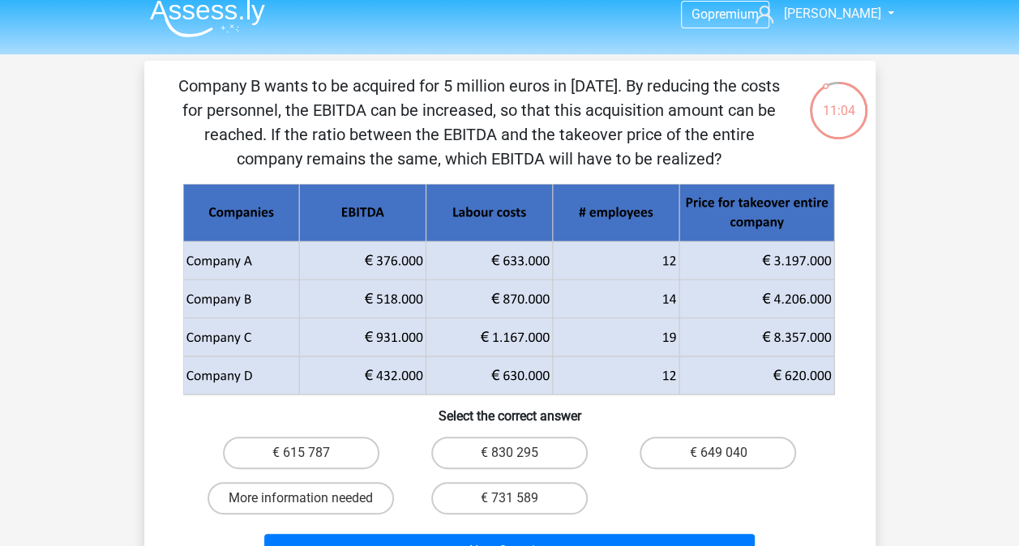
scroll to position [21, 0]
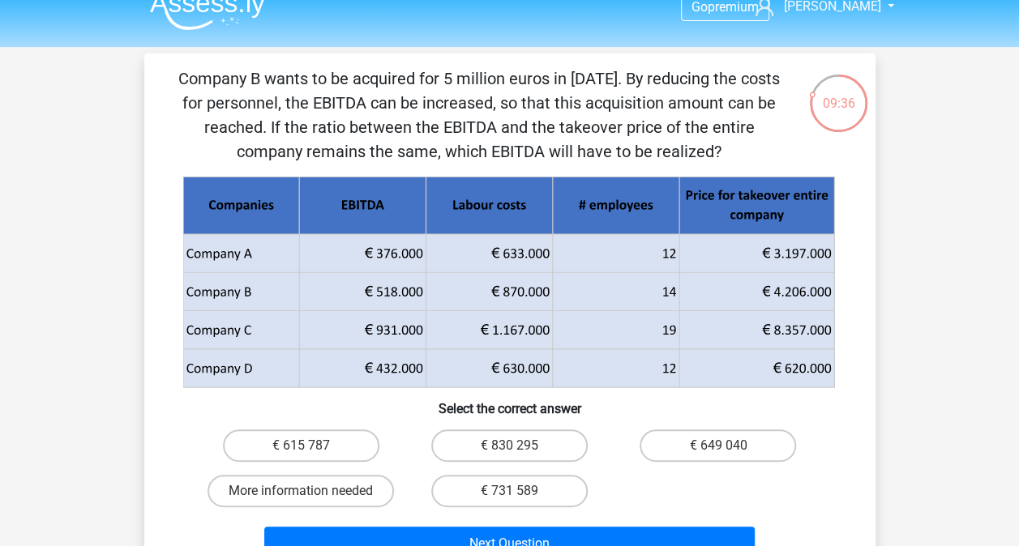
click at [355, 446] on label "€ 615 787" at bounding box center [301, 446] width 156 height 32
click at [311, 446] on input "€ 615 787" at bounding box center [306, 451] width 11 height 11
radio input "true"
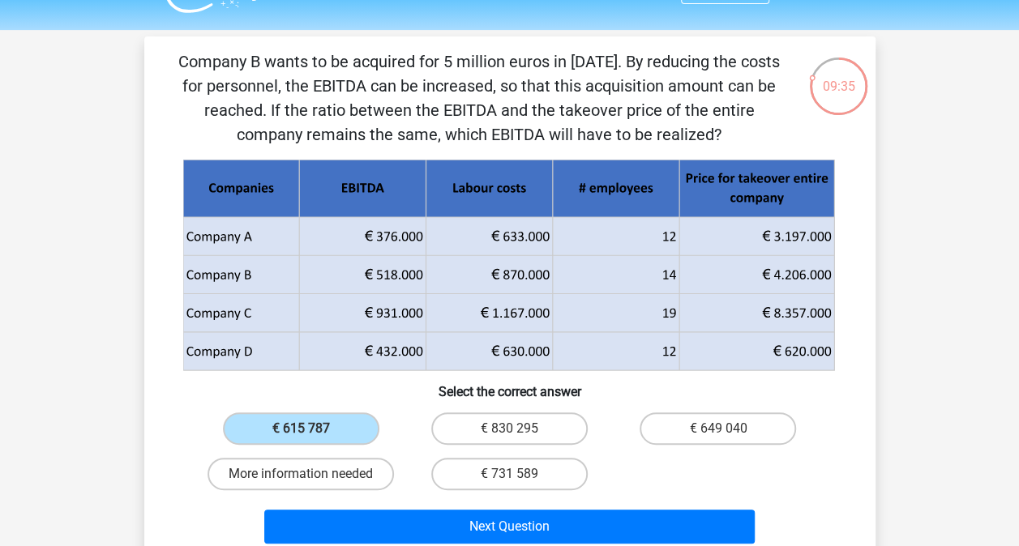
scroll to position [39, 0]
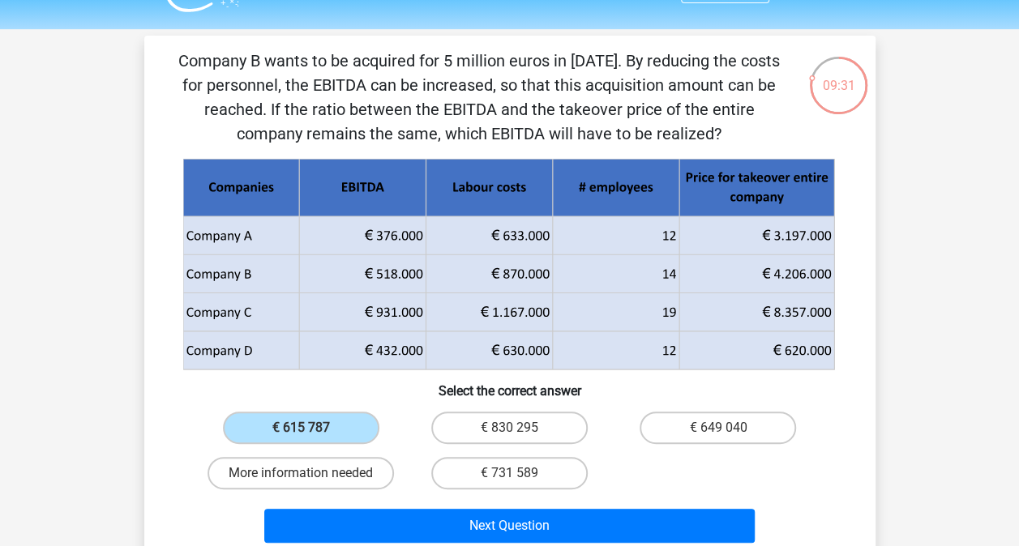
click at [366, 472] on label "More information needed" at bounding box center [300, 473] width 186 height 32
click at [311, 473] on input "More information needed" at bounding box center [306, 478] width 11 height 11
radio input "true"
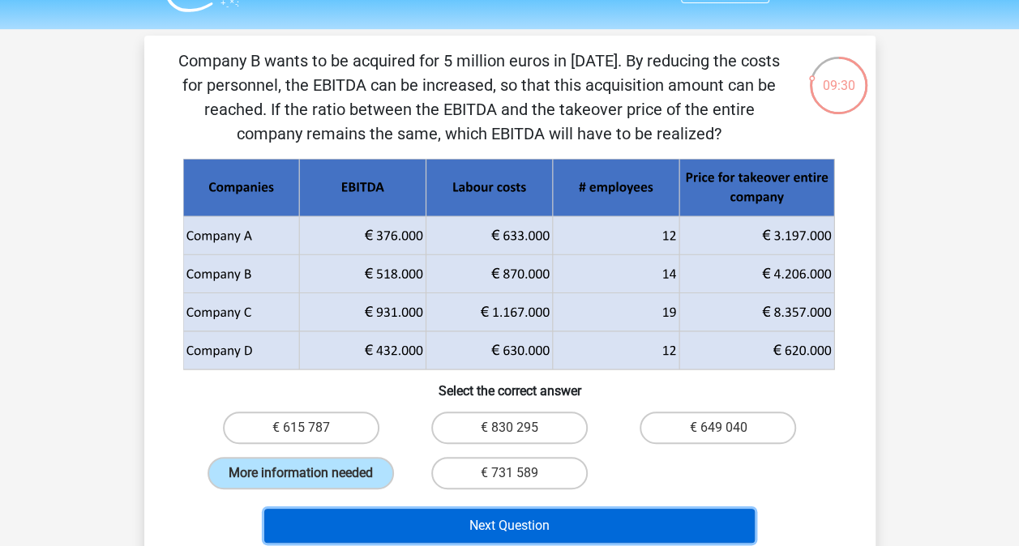
click at [409, 514] on button "Next Question" at bounding box center [509, 526] width 490 height 34
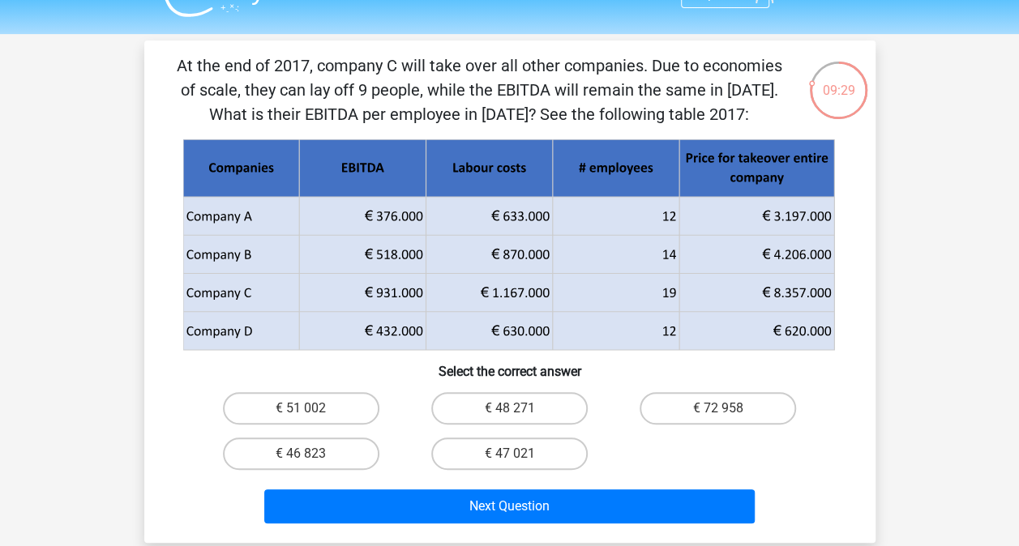
scroll to position [32, 0]
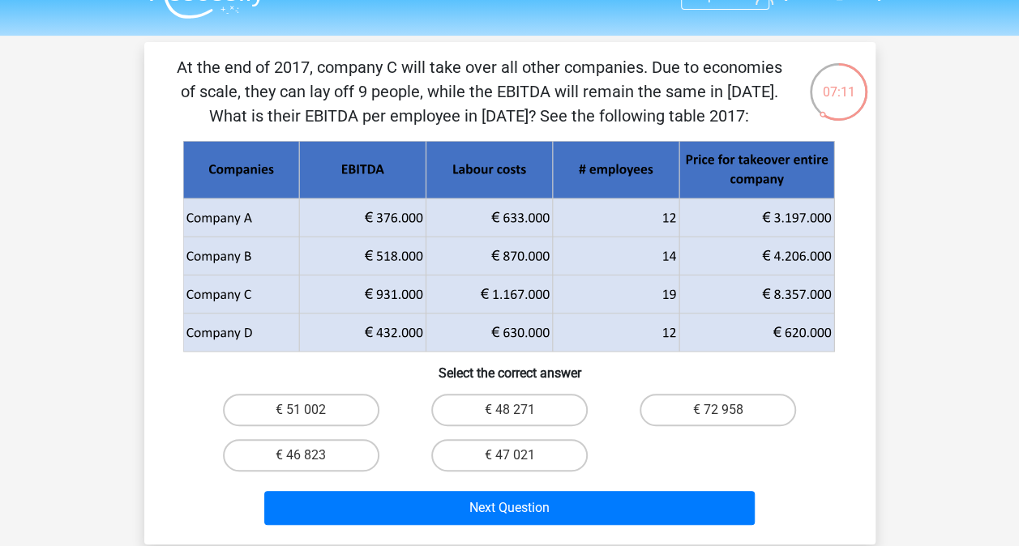
click at [460, 412] on label "€ 48 271" at bounding box center [509, 410] width 156 height 32
click at [509, 412] on input "€ 48 271" at bounding box center [514, 415] width 11 height 11
radio input "true"
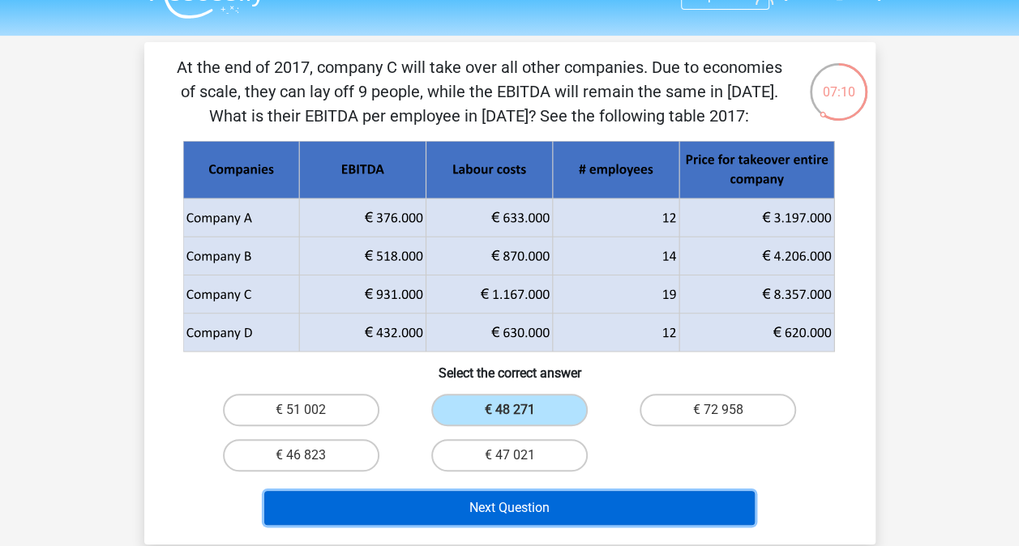
click at [442, 514] on button "Next Question" at bounding box center [509, 508] width 490 height 34
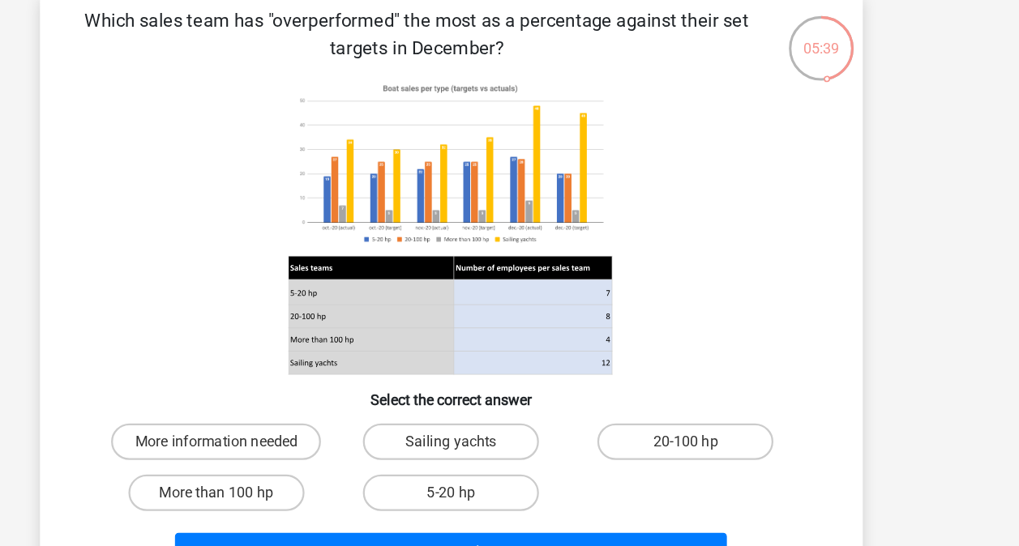
scroll to position [62, 0]
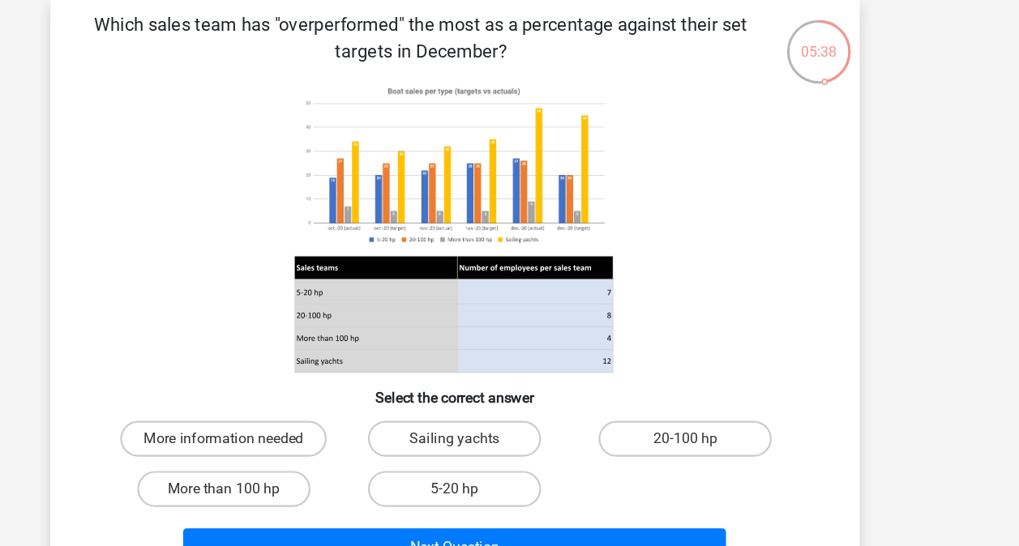
click at [360, 458] on label "More than 100 hp" at bounding box center [301, 457] width 156 height 32
click at [311, 458] on input "More than 100 hp" at bounding box center [306, 462] width 11 height 11
radio input "true"
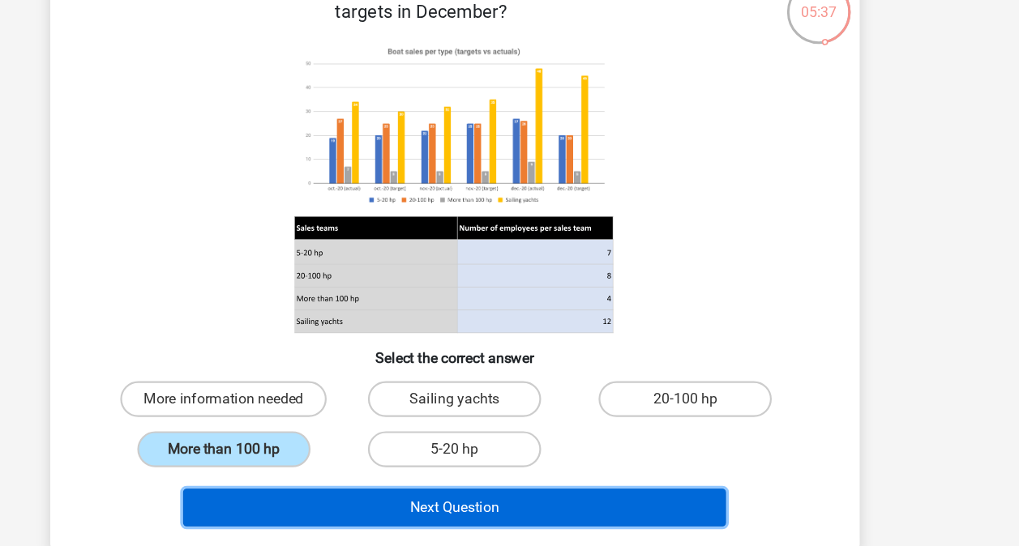
click at [387, 512] on button "Next Question" at bounding box center [509, 511] width 490 height 34
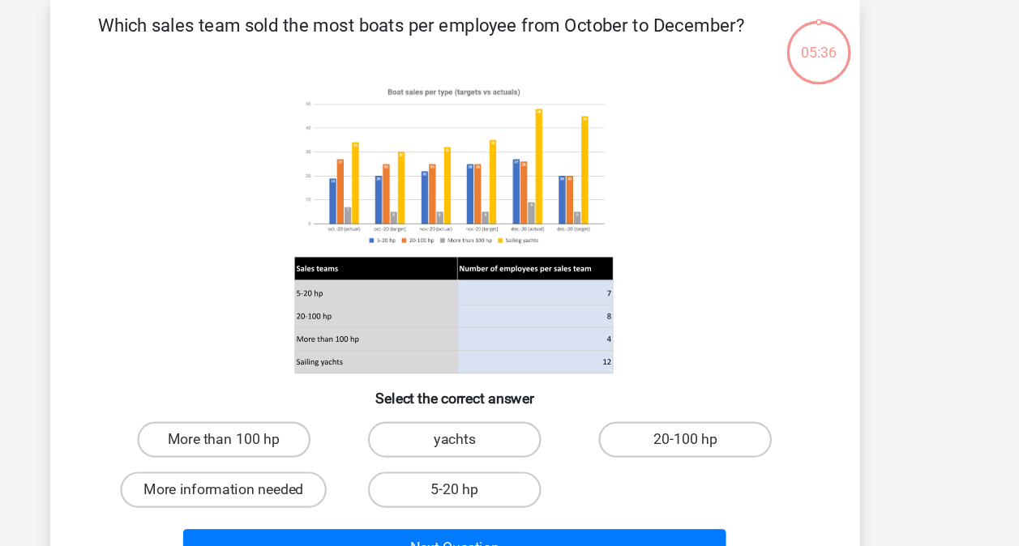
scroll to position [62, 0]
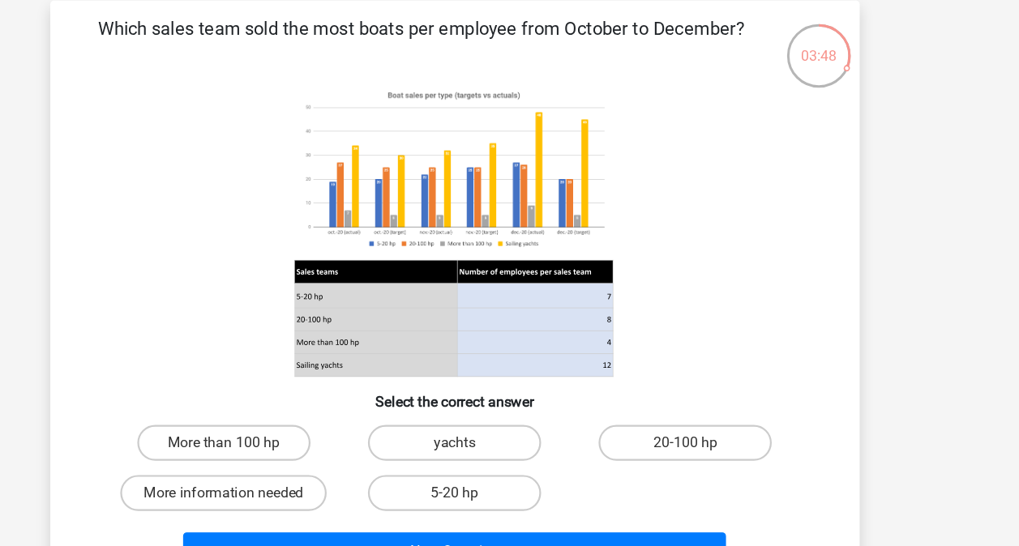
click at [703, 408] on label "20-100 hp" at bounding box center [717, 412] width 156 height 32
click at [718, 413] on input "20-100 hp" at bounding box center [723, 418] width 11 height 11
radio input "true"
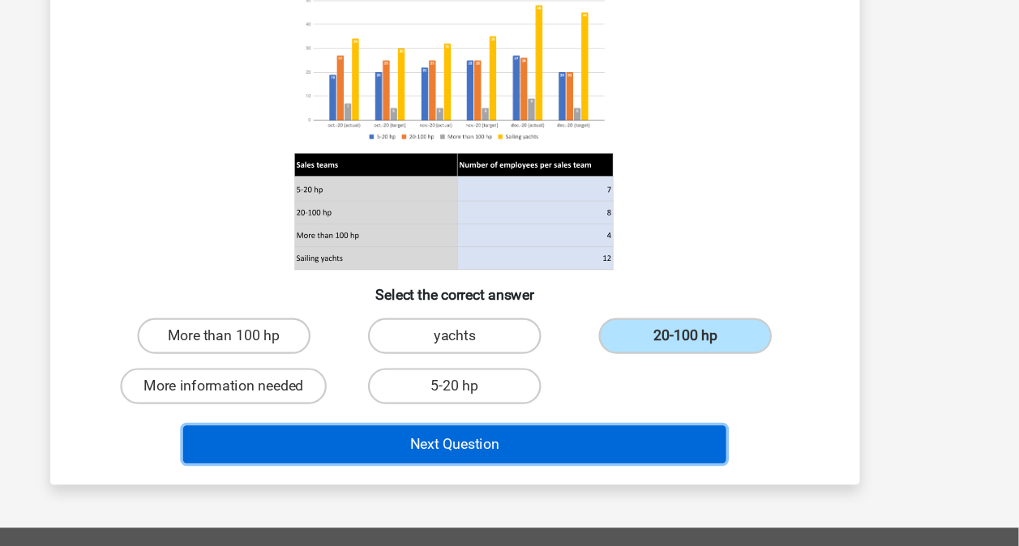
click at [700, 447] on button "Next Question" at bounding box center [509, 454] width 490 height 34
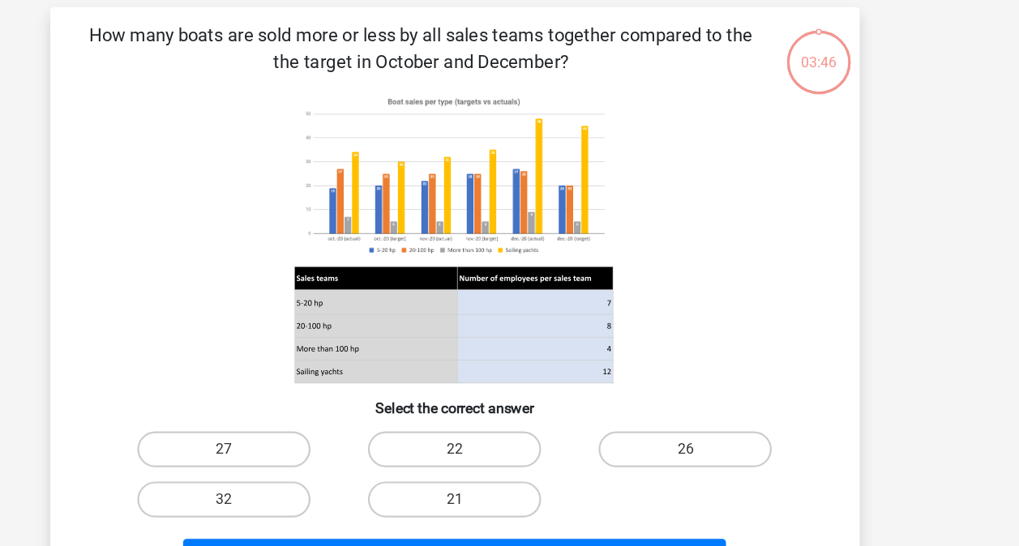
scroll to position [67, 0]
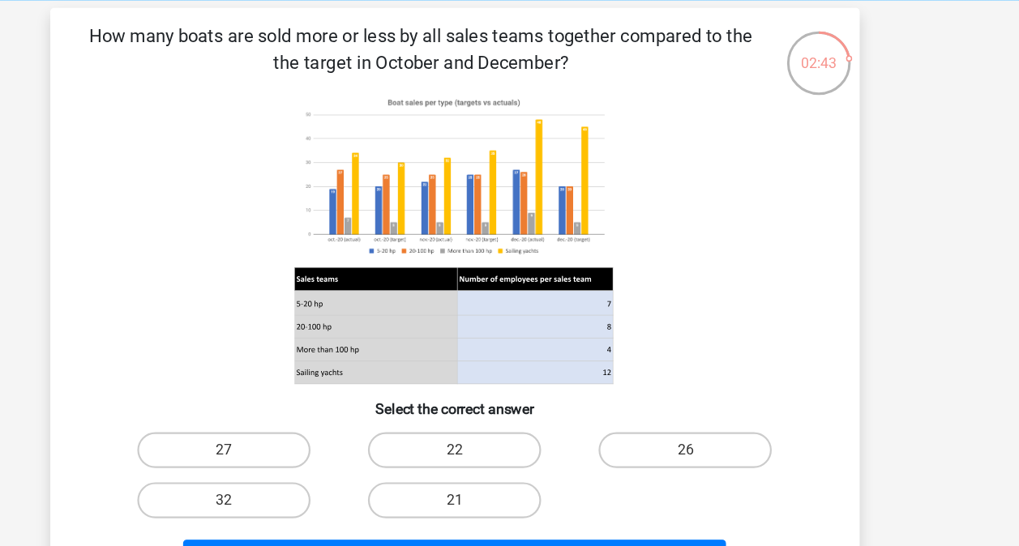
click at [319, 393] on label "27" at bounding box center [301, 407] width 156 height 32
click at [311, 407] on input "27" at bounding box center [306, 412] width 11 height 11
radio input "true"
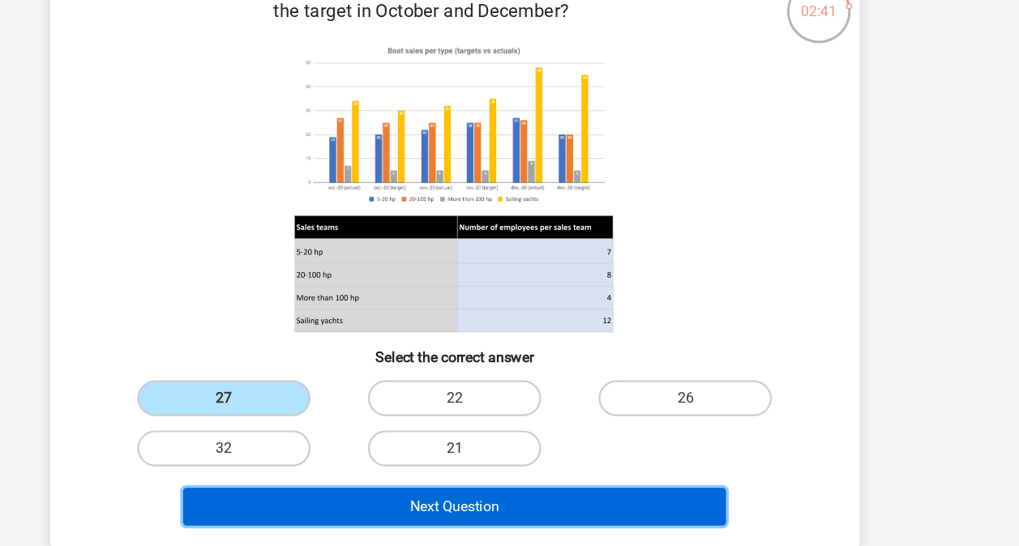
click at [402, 499] on button "Next Question" at bounding box center [509, 505] width 490 height 34
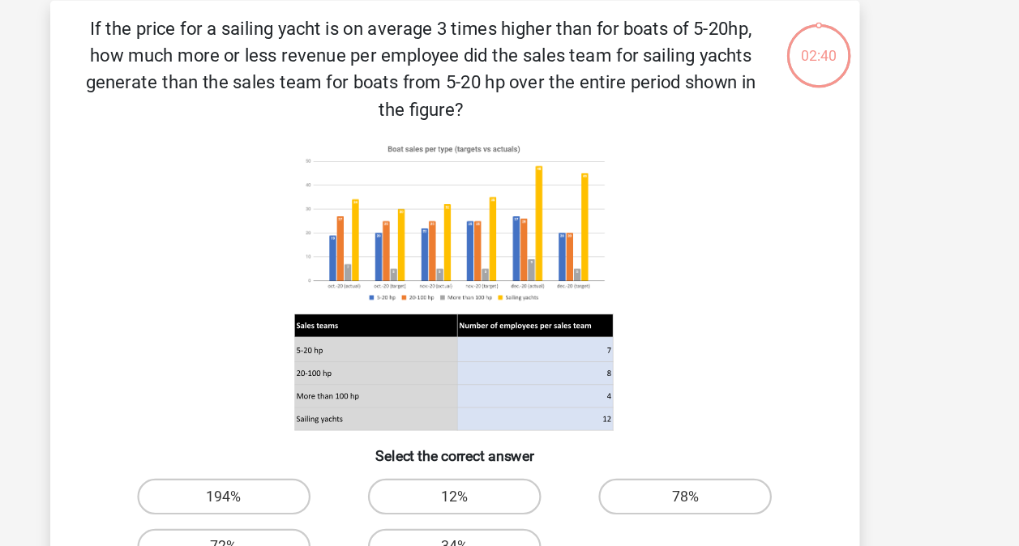
click at [291, 181] on icon at bounding box center [509, 263] width 653 height 267
drag, startPoint x: 291, startPoint y: 221, endPoint x: 291, endPoint y: 181, distance: 40.5
click at [291, 181] on icon at bounding box center [509, 263] width 653 height 267
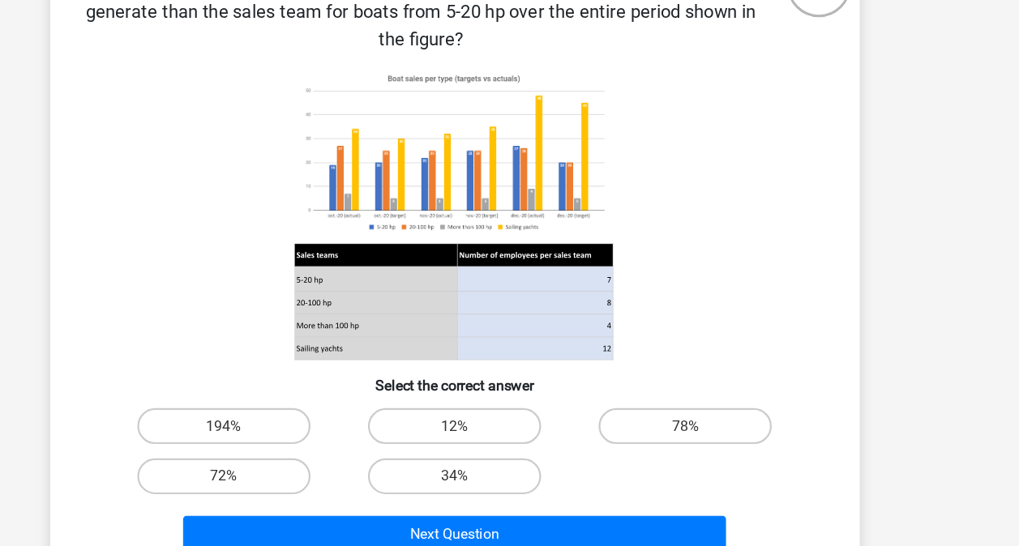
scroll to position [86, 0]
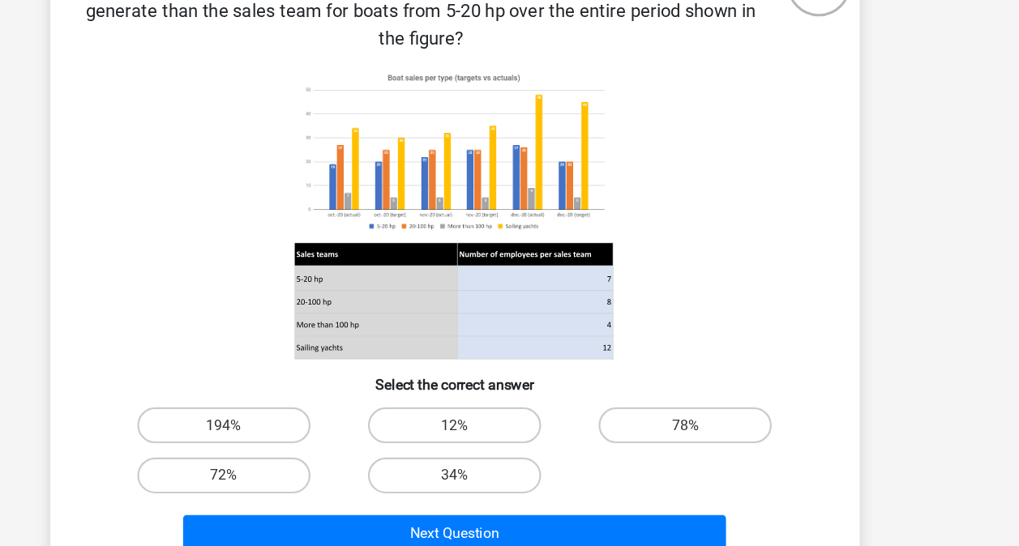
click at [298, 434] on label "194%" at bounding box center [301, 437] width 156 height 32
click at [301, 437] on input "194%" at bounding box center [306, 442] width 11 height 11
radio input "true"
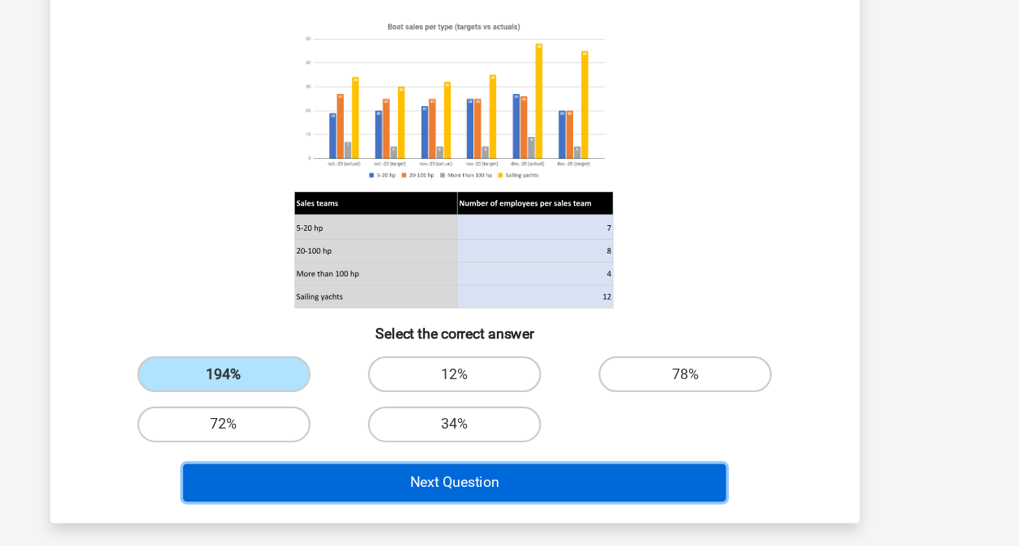
click at [331, 485] on button "Next Question" at bounding box center [509, 487] width 490 height 34
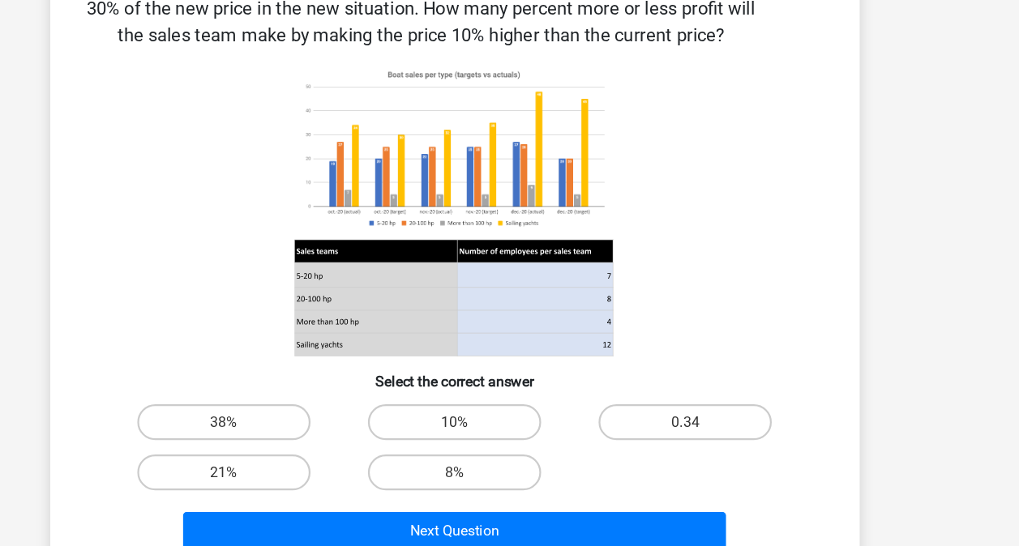
scroll to position [115, 0]
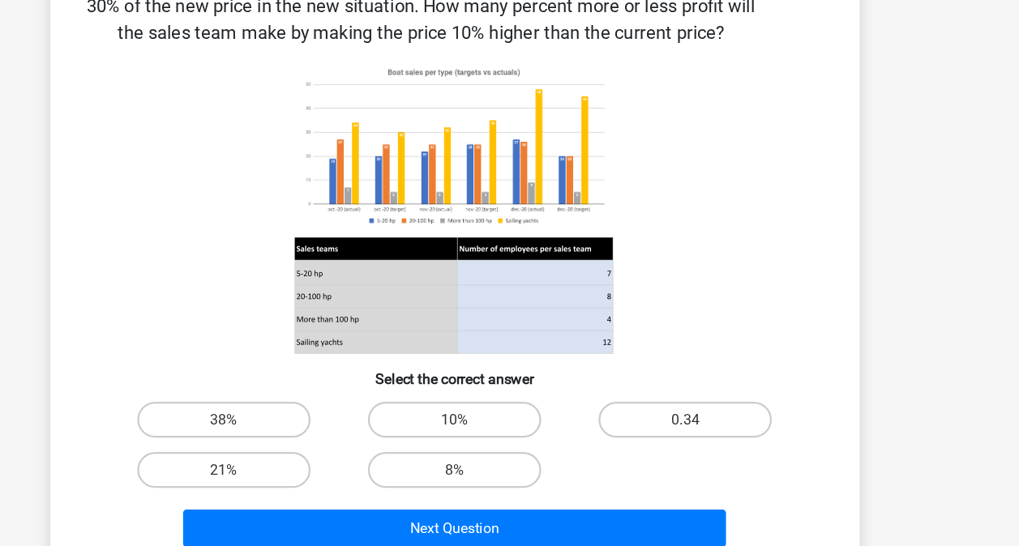
click at [450, 423] on label "10%" at bounding box center [509, 432] width 156 height 32
click at [509, 432] on input "10%" at bounding box center [514, 437] width 11 height 11
radio input "true"
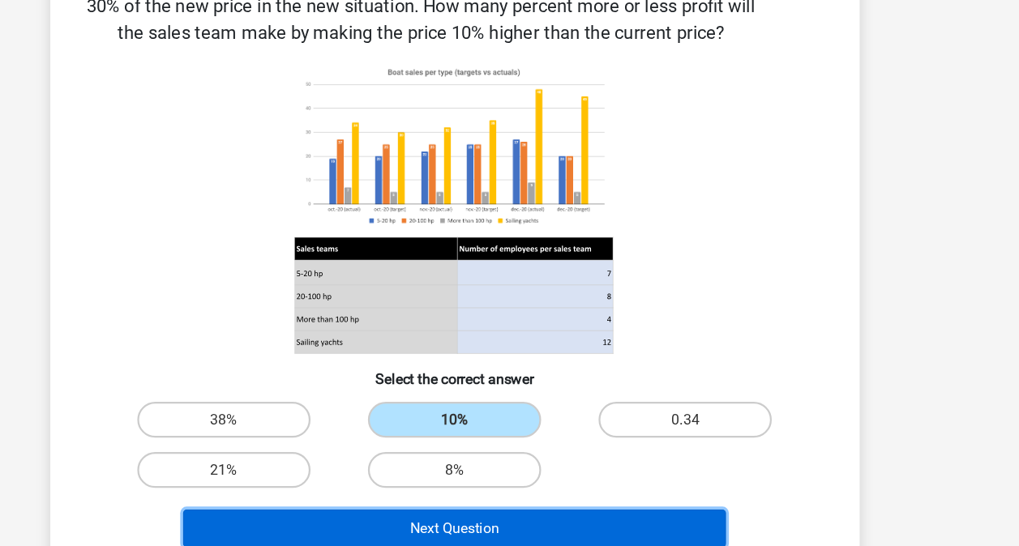
click at [434, 530] on button "Next Question" at bounding box center [509, 530] width 490 height 34
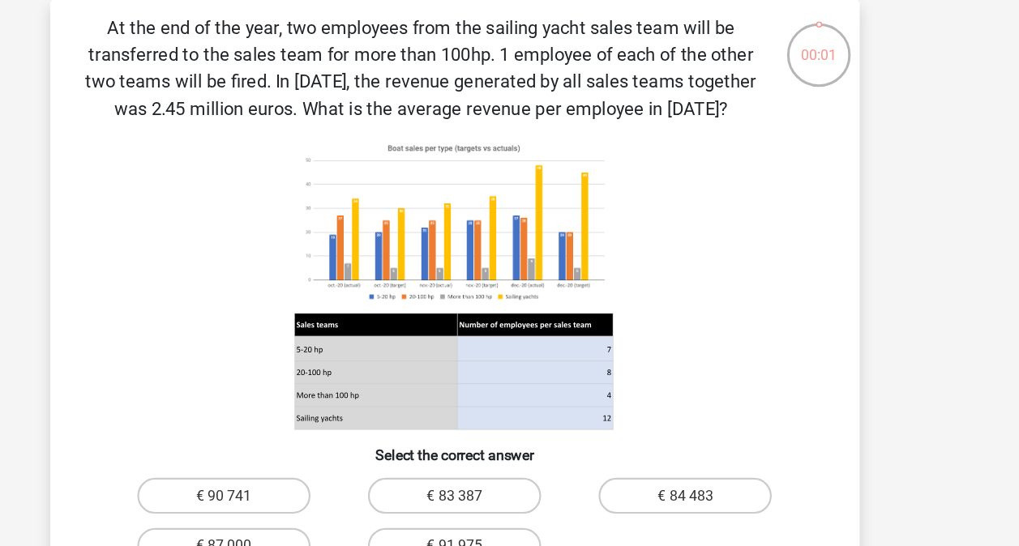
scroll to position [74, 0]
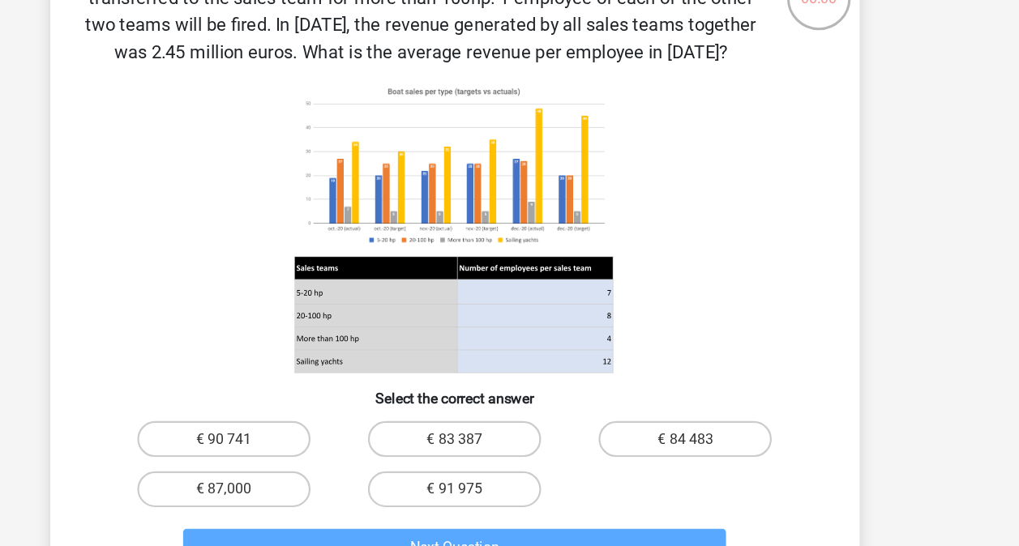
click at [337, 471] on div "€ 90 741" at bounding box center [301, 448] width 208 height 45
click at [333, 464] on label "€ 90 741" at bounding box center [301, 448] width 156 height 32
click at [311, 459] on input "€ 90 741" at bounding box center [306, 453] width 11 height 11
radio input "true"
click at [333, 464] on label "€ 90 741" at bounding box center [301, 448] width 156 height 32
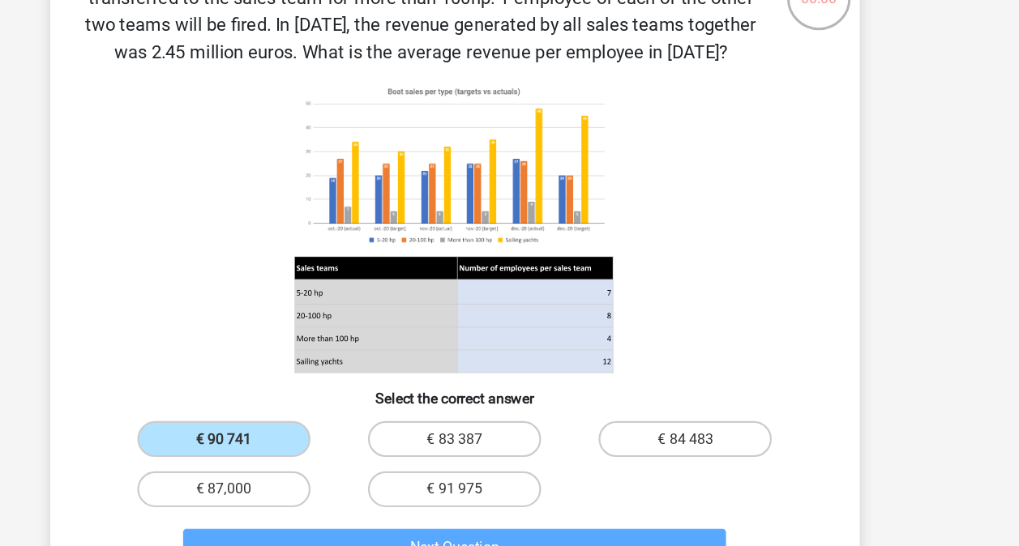
click at [311, 459] on input "€ 90 741" at bounding box center [306, 453] width 11 height 11
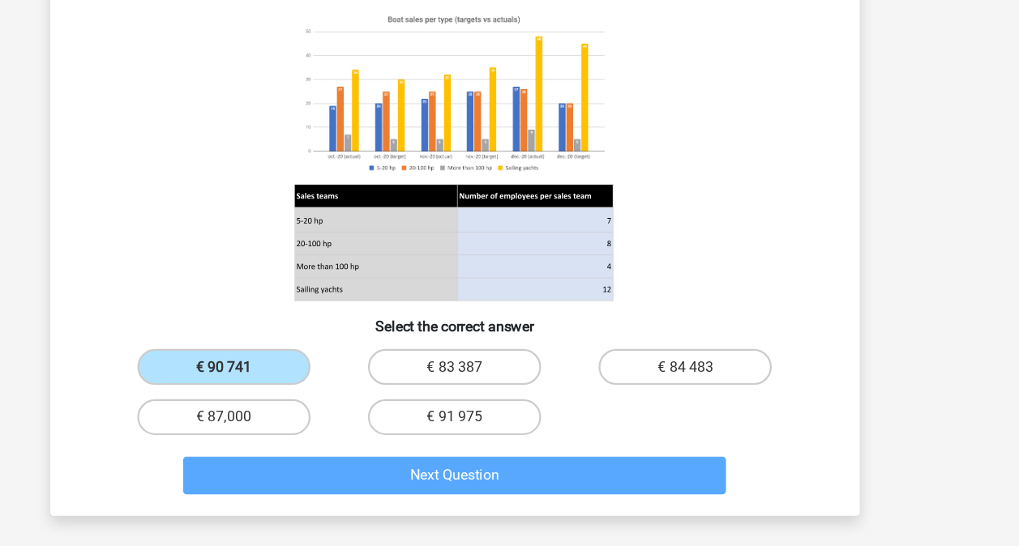
scroll to position [137, 0]
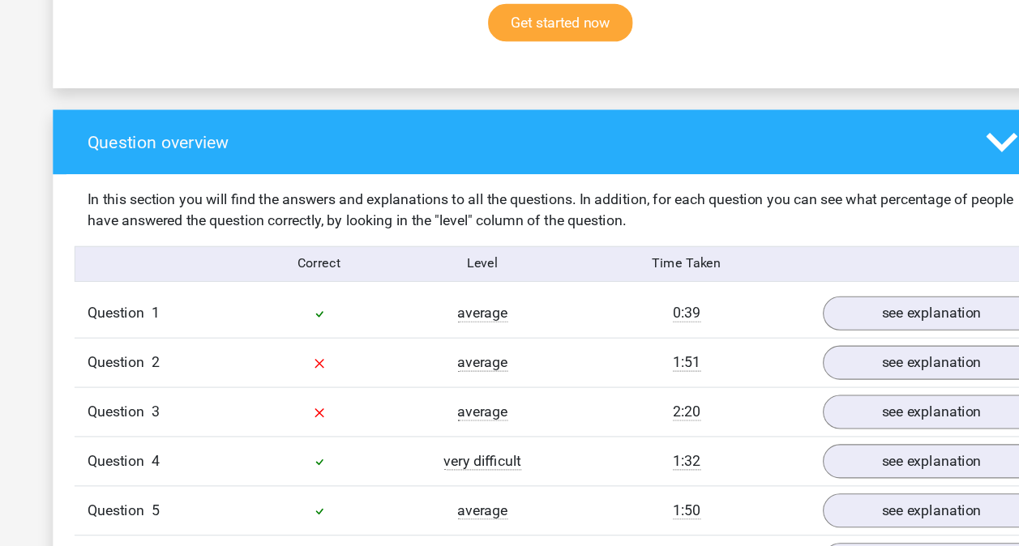
scroll to position [1050, 0]
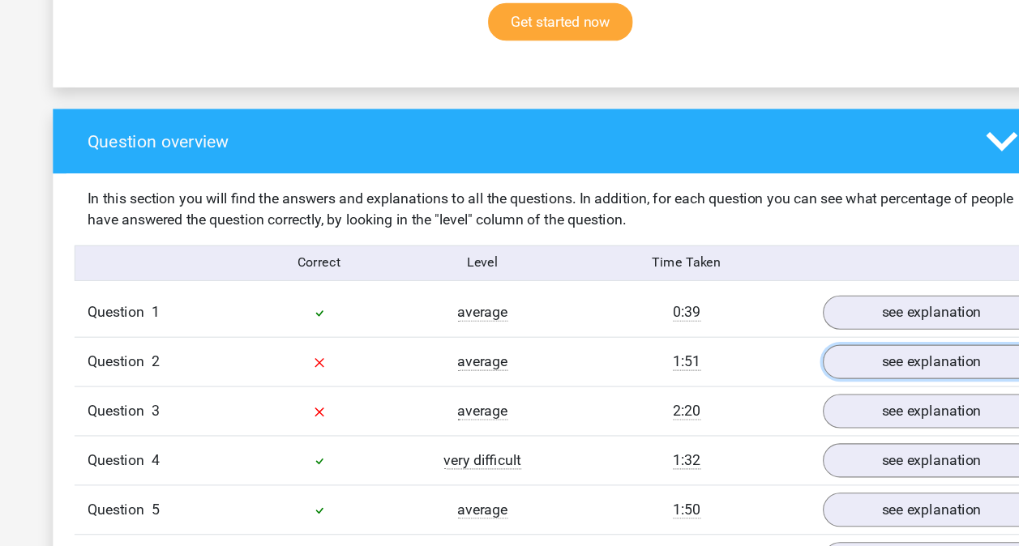
click at [843, 372] on link "see explanation" at bounding box center [841, 379] width 197 height 31
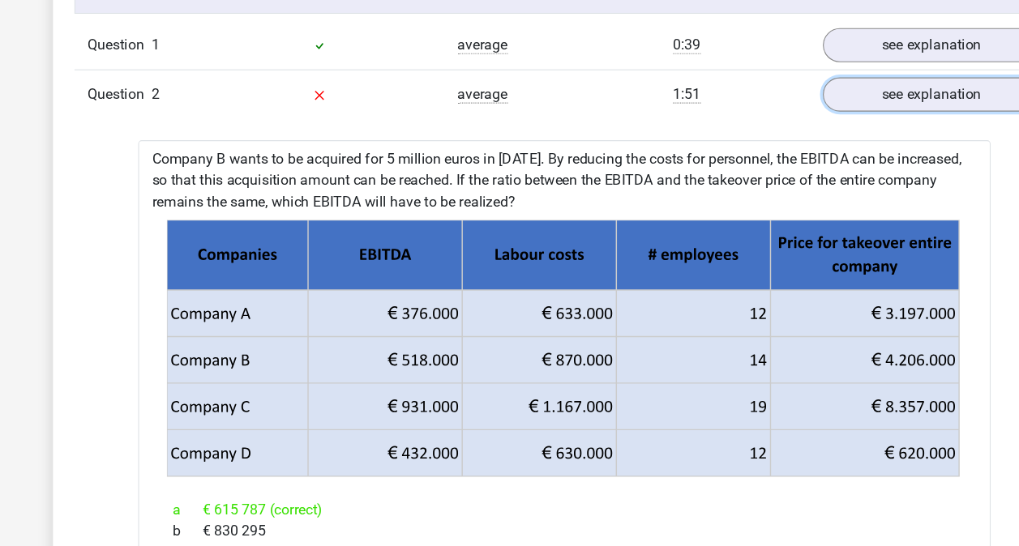
scroll to position [1379, 0]
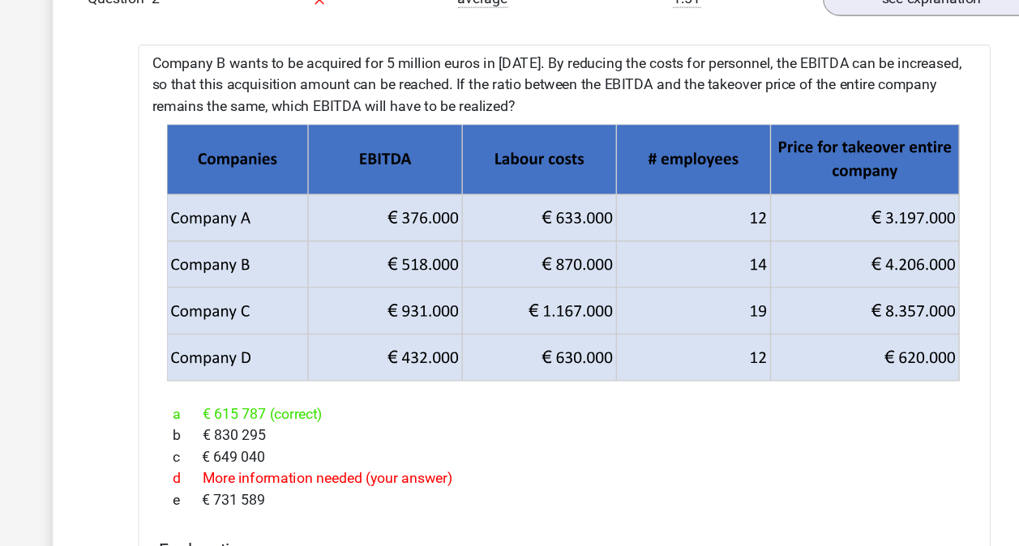
click at [660, 284] on icon at bounding box center [556, 291] width 279 height 42
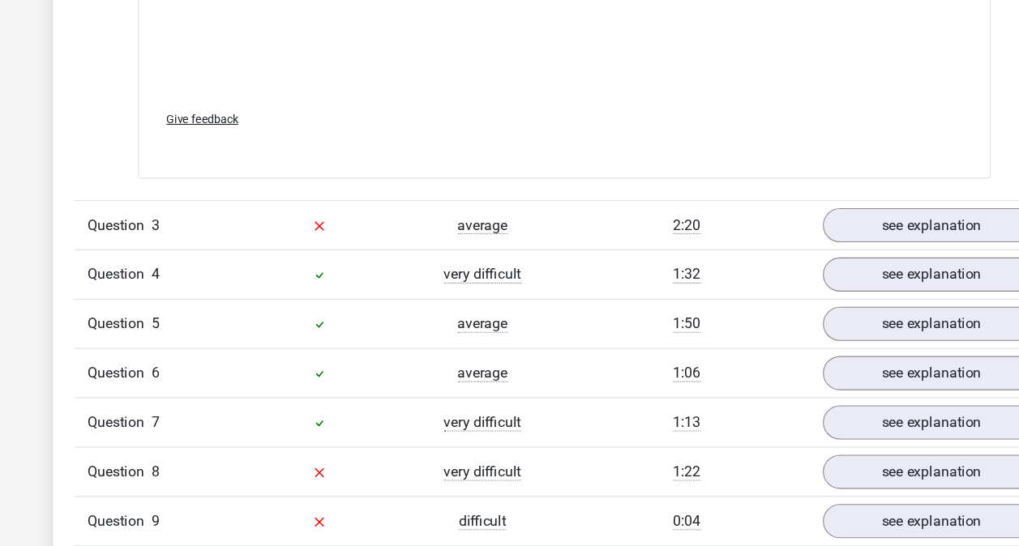
scroll to position [2291, 0]
click at [865, 240] on link "see explanation" at bounding box center [841, 255] width 197 height 31
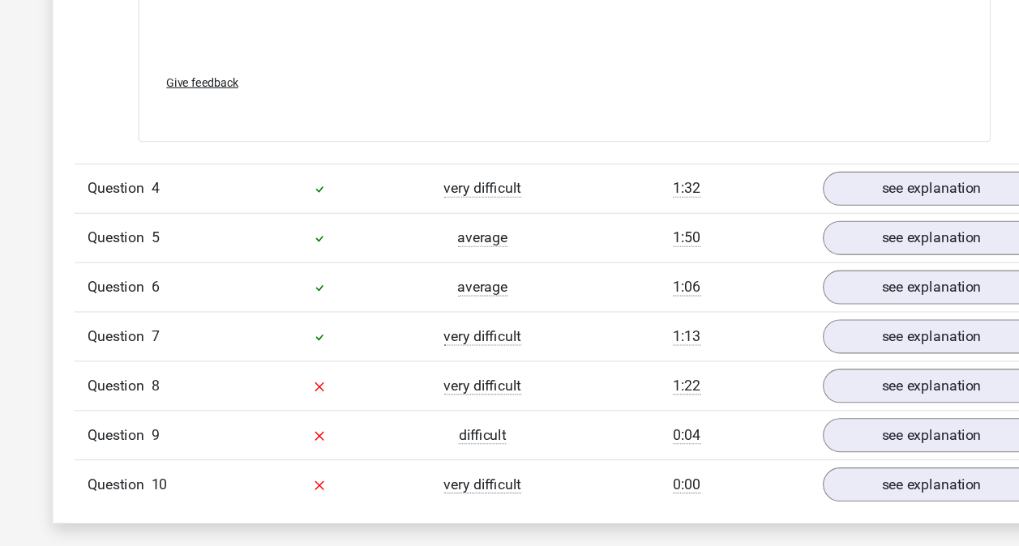
scroll to position [3435, 0]
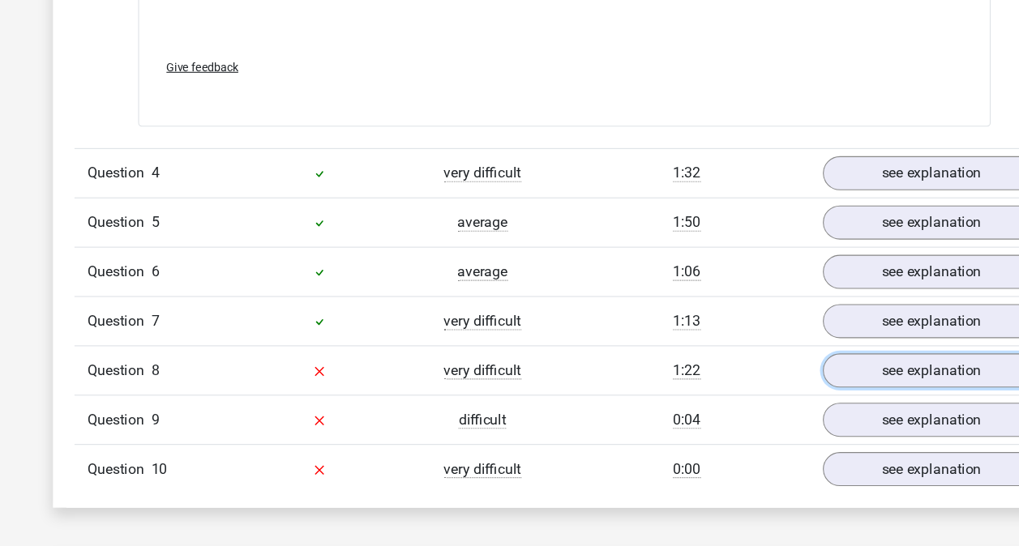
click at [759, 381] on link "see explanation" at bounding box center [841, 387] width 197 height 31
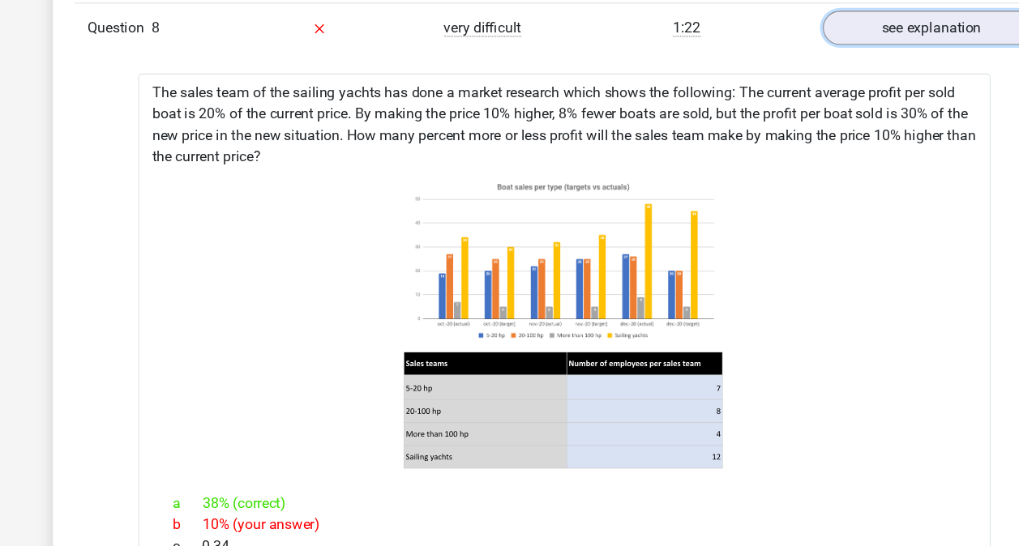
scroll to position [3796, 0]
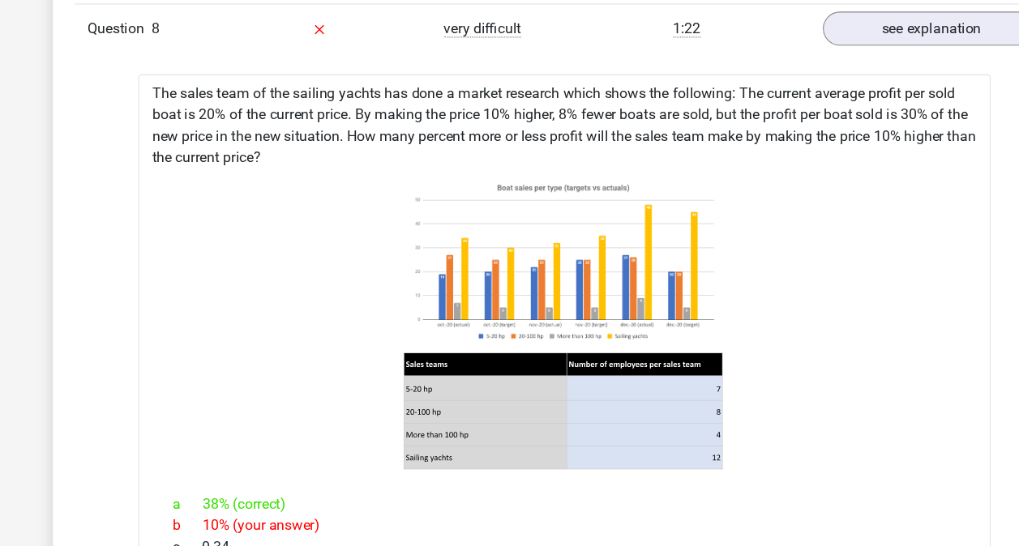
click at [684, 300] on icon at bounding box center [510, 292] width 718 height 267
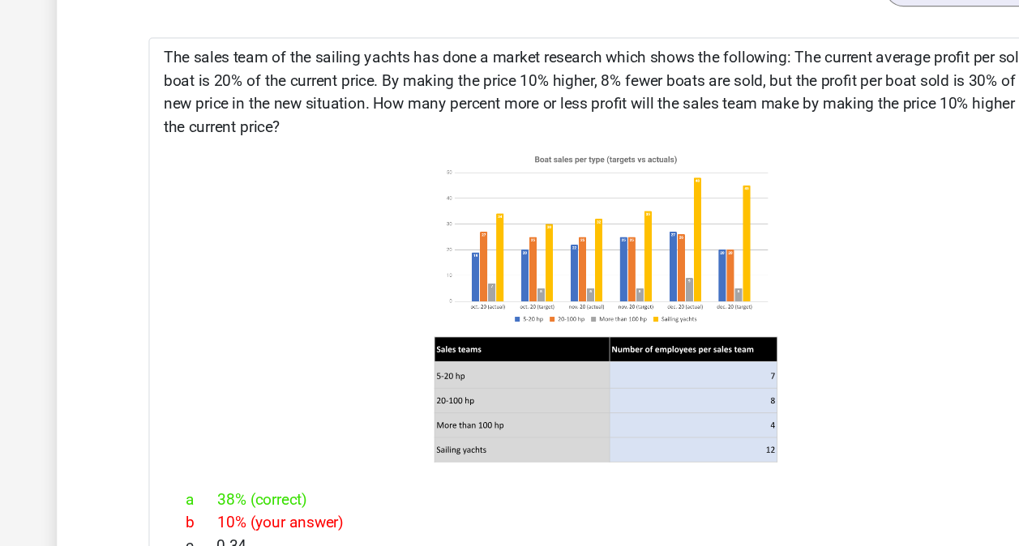
scroll to position [3831, 0]
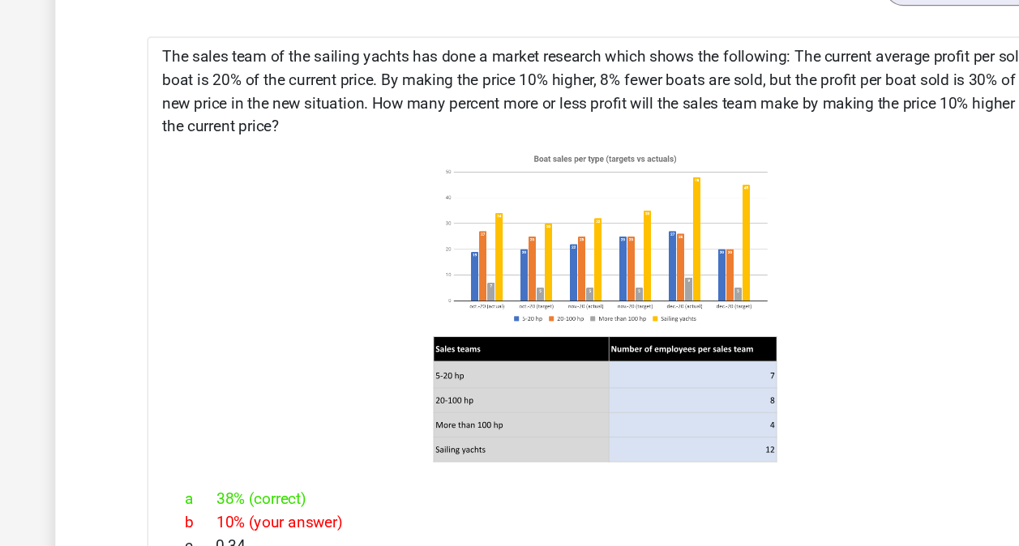
click at [612, 209] on image at bounding box center [509, 201] width 288 height 156
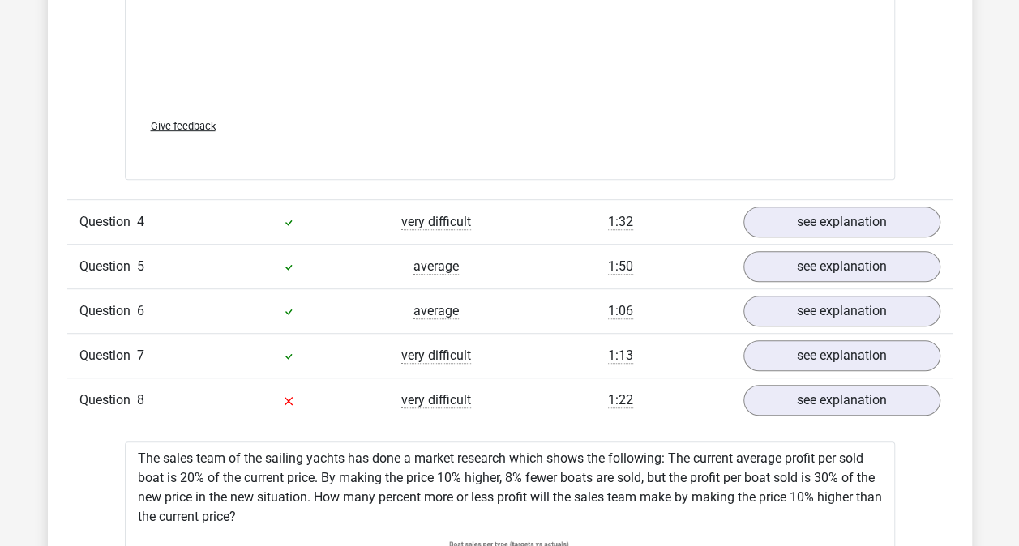
scroll to position [3422, 0]
click at [807, 408] on div "Question 8 very difficult 1:22 see explanation" at bounding box center [509, 400] width 885 height 45
click at [818, 395] on link "see explanation" at bounding box center [841, 400] width 197 height 31
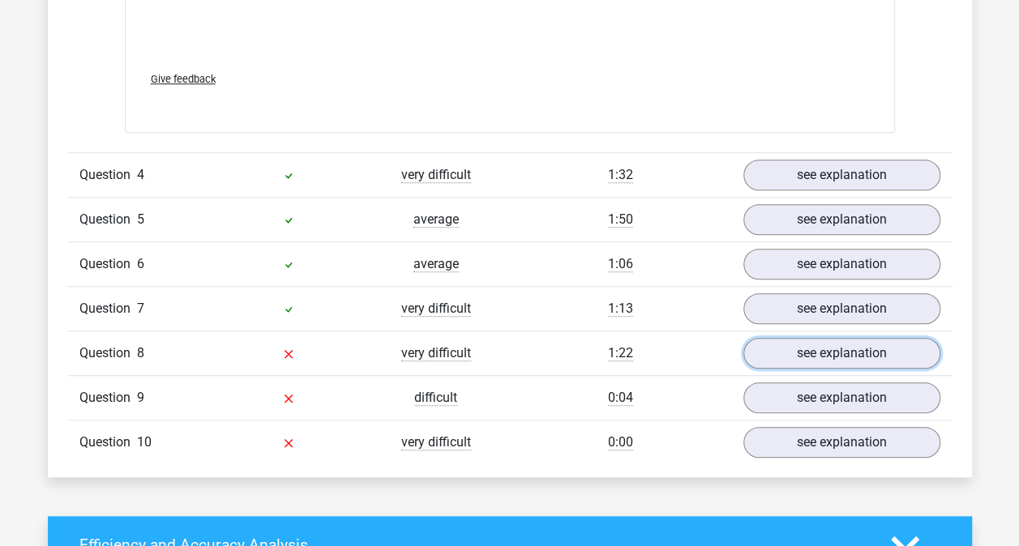
scroll to position [3469, 0]
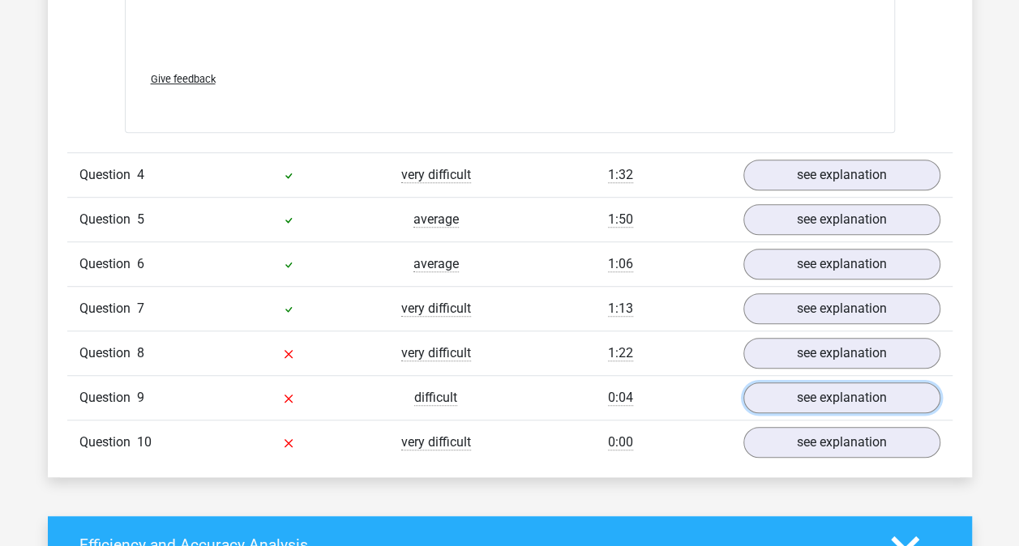
click at [759, 390] on link "see explanation" at bounding box center [841, 398] width 197 height 31
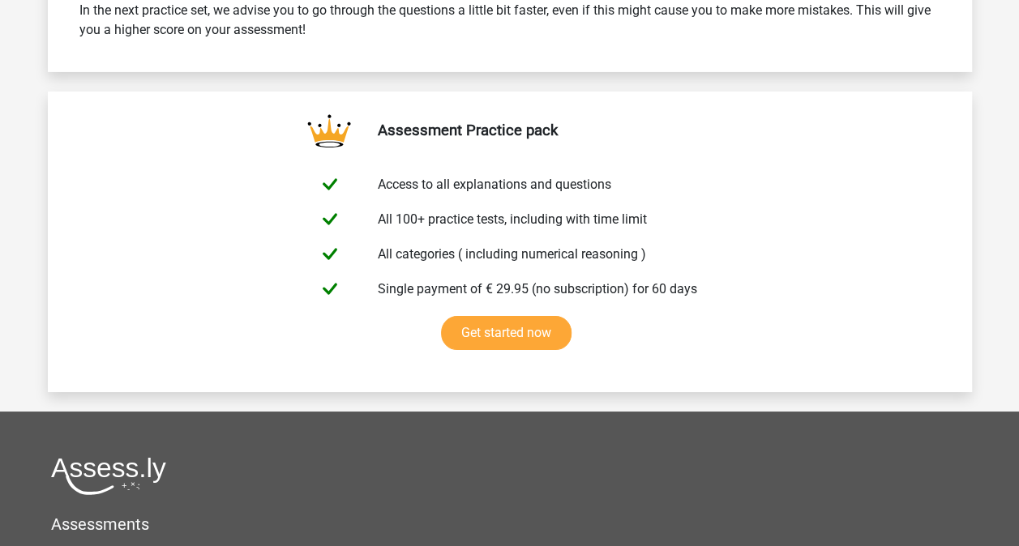
scroll to position [5858, 0]
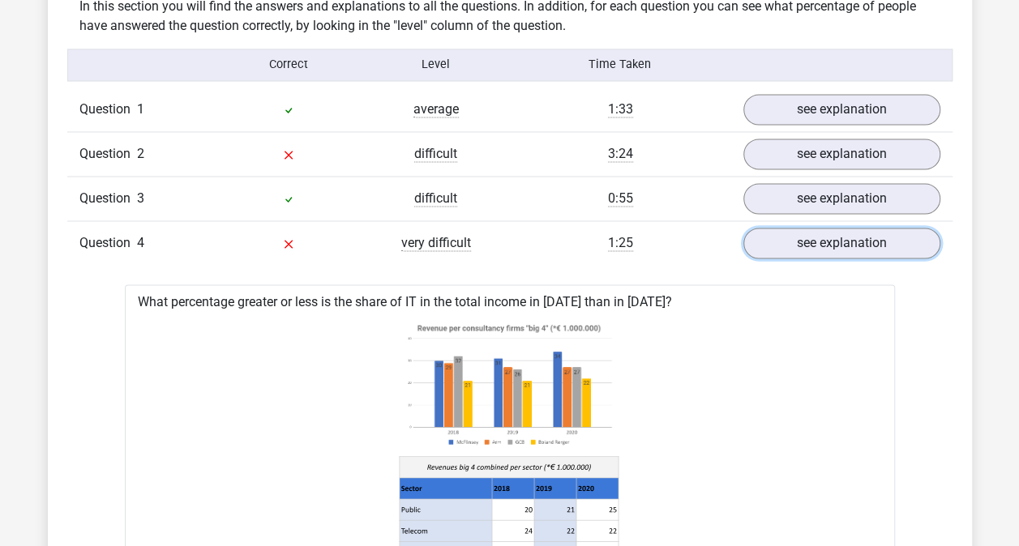
scroll to position [1274, 0]
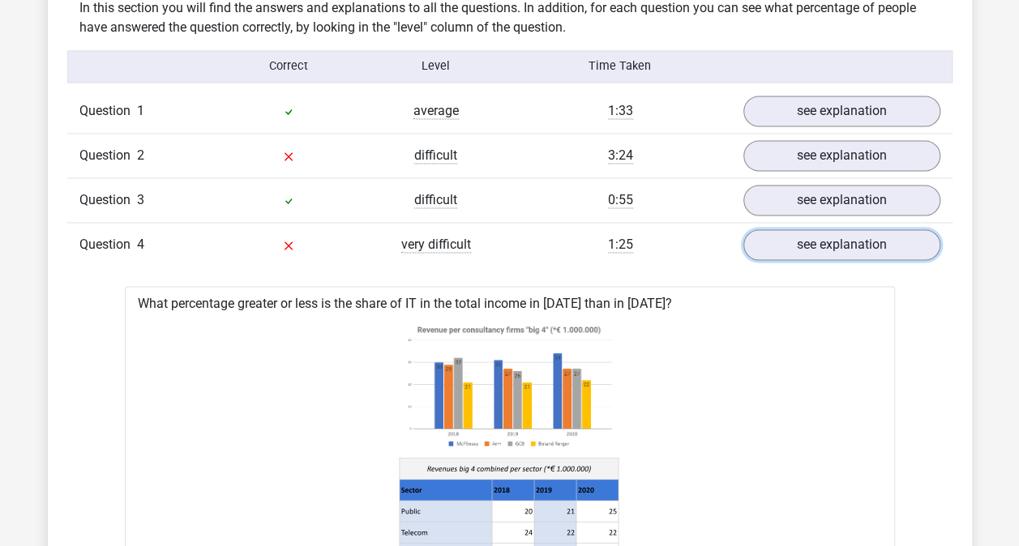
click at [835, 242] on link "see explanation" at bounding box center [841, 244] width 197 height 31
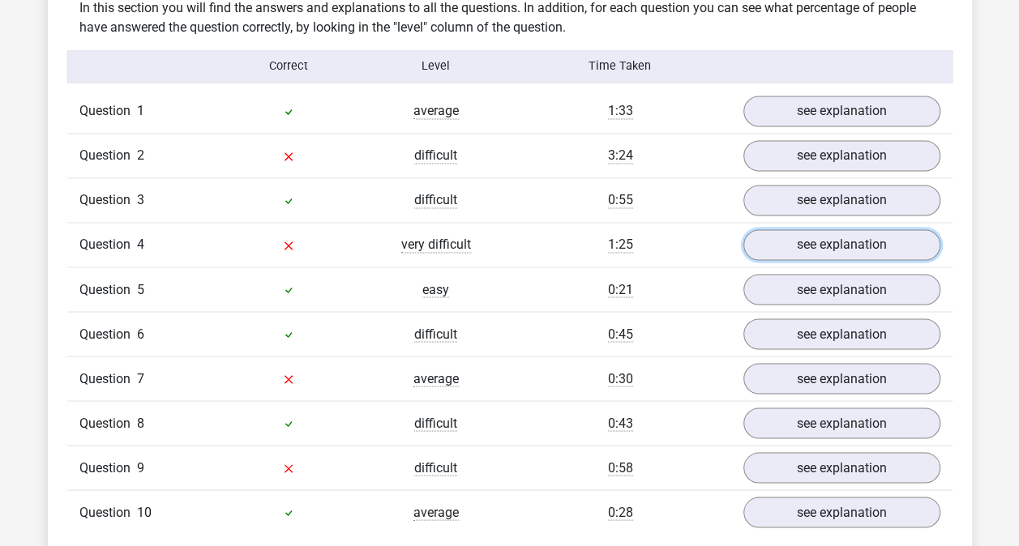
scroll to position [1415, 0]
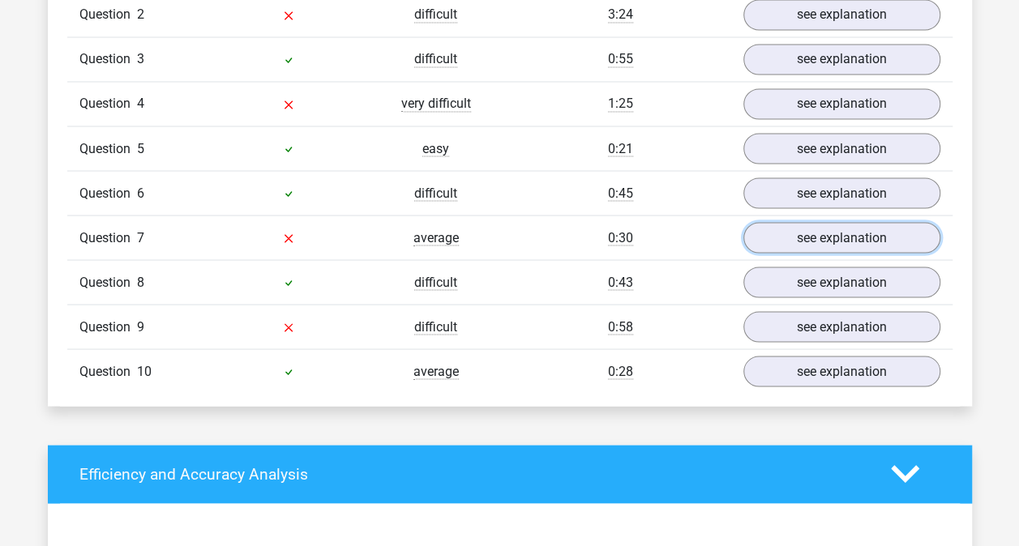
click at [830, 227] on link "see explanation" at bounding box center [841, 237] width 197 height 31
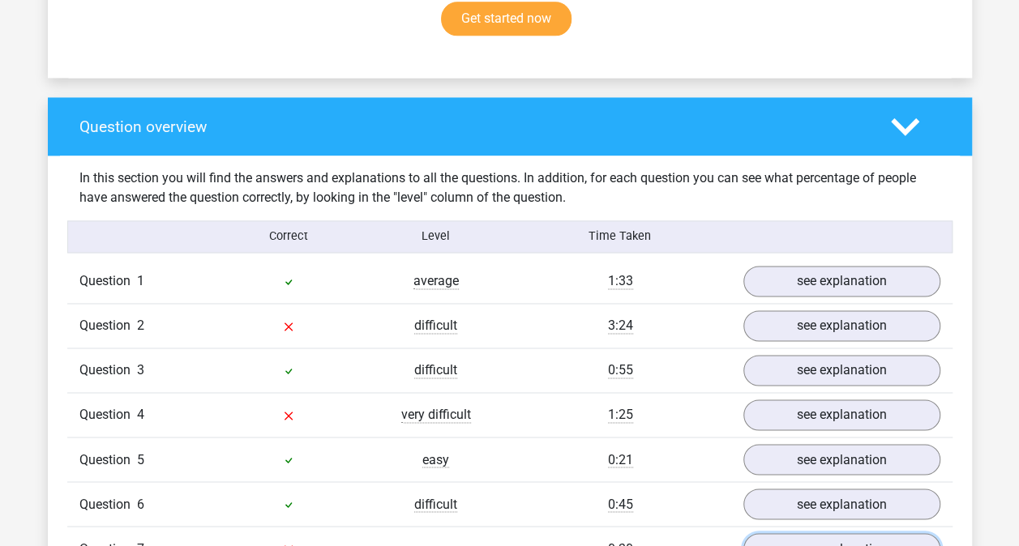
scroll to position [1070, 0]
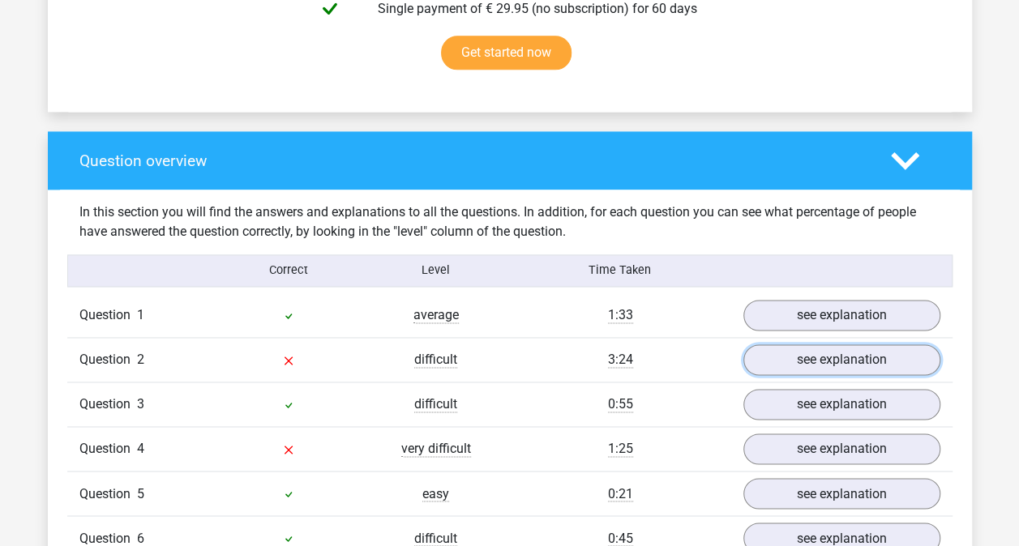
click at [814, 347] on link "see explanation" at bounding box center [841, 359] width 197 height 31
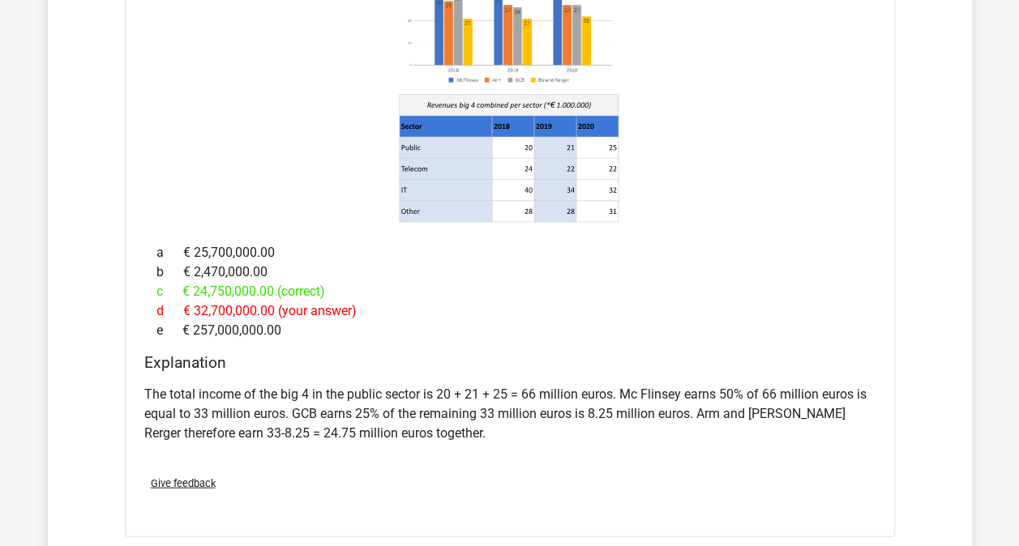
scroll to position [1589, 0]
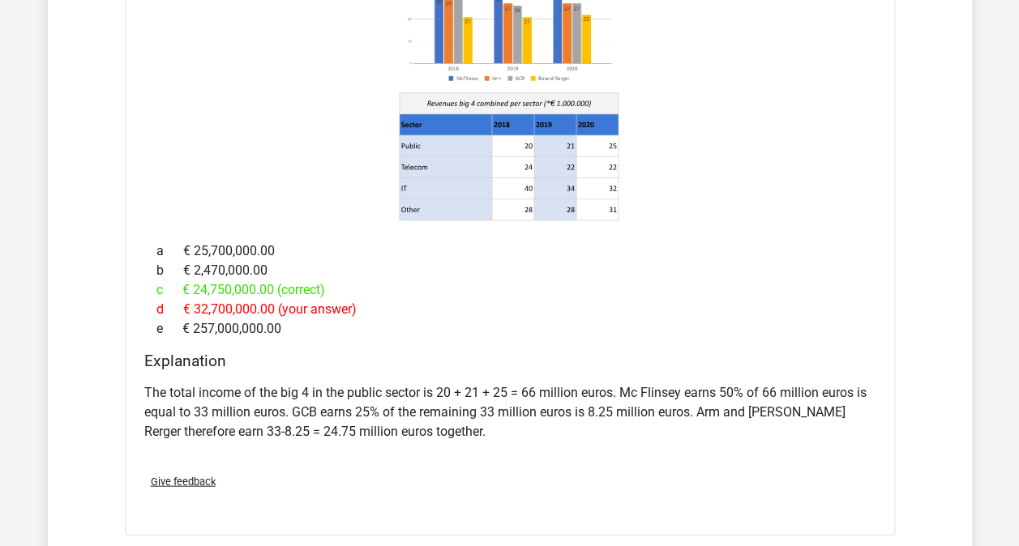
click at [686, 280] on div "c € 24,750,000.00 (correct)" at bounding box center [509, 289] width 731 height 19
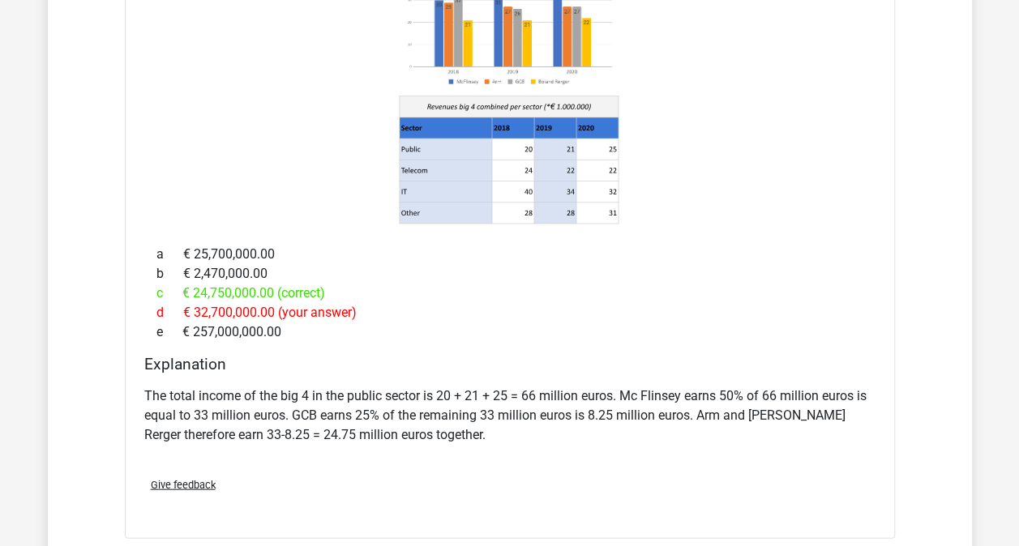
scroll to position [1584, 0]
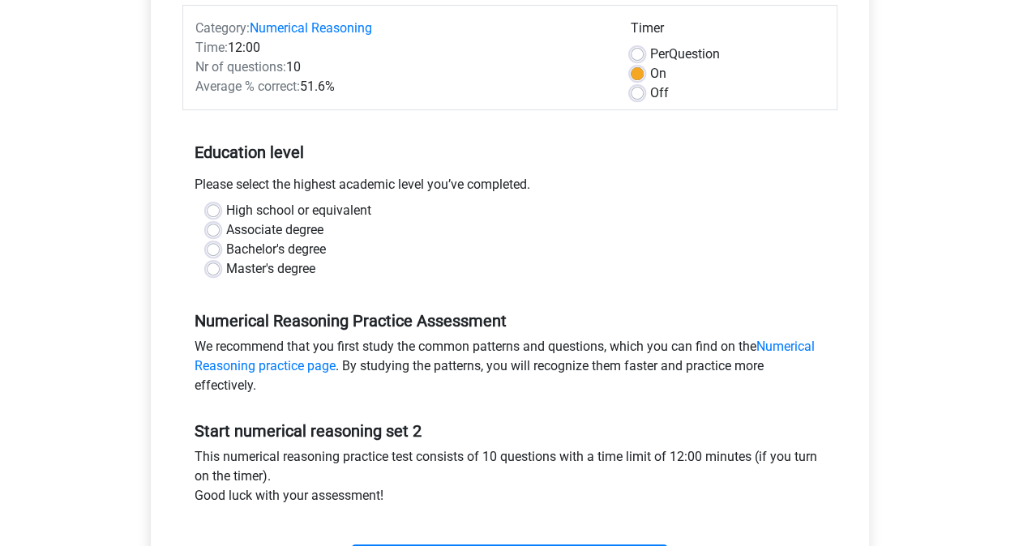
scroll to position [207, 0]
click at [784, 344] on link "Numerical Reasoning practice page" at bounding box center [505, 355] width 620 height 35
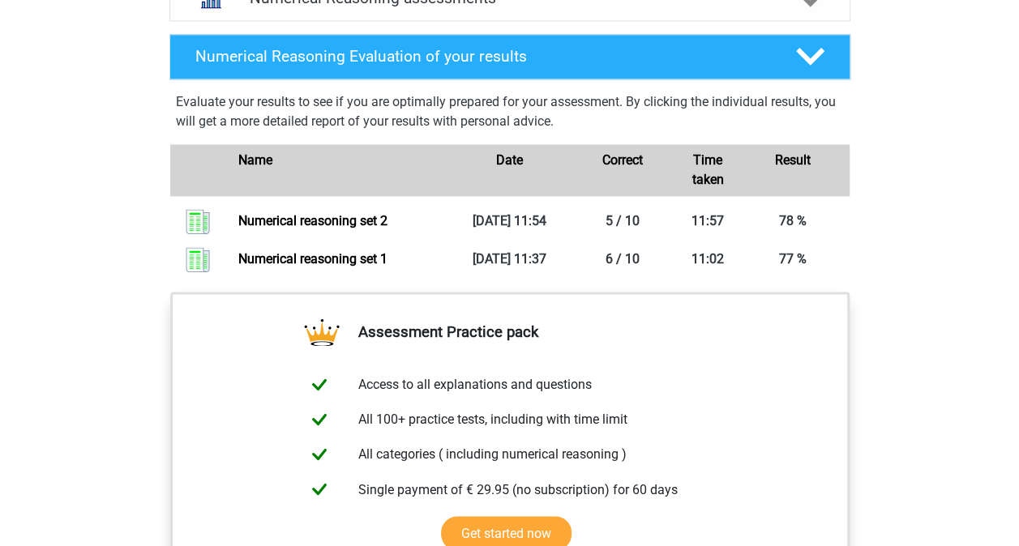
scroll to position [1047, 0]
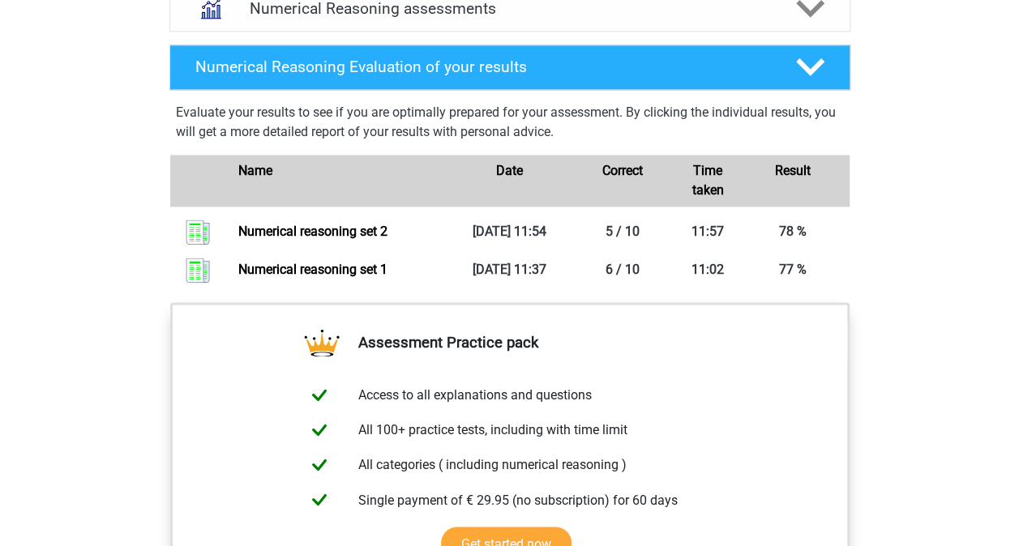
click at [800, 81] on icon at bounding box center [810, 67] width 28 height 28
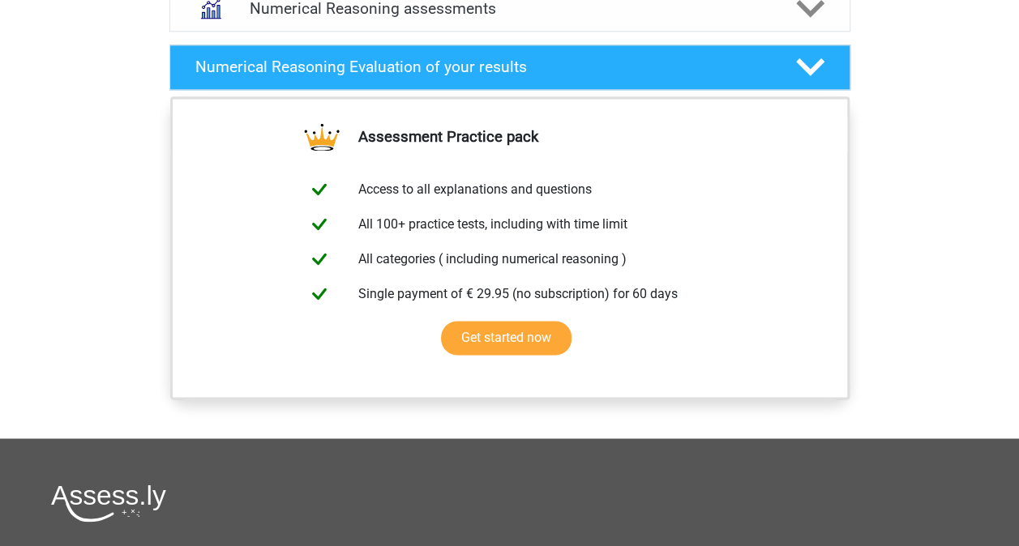
click at [800, 81] on icon at bounding box center [810, 67] width 28 height 28
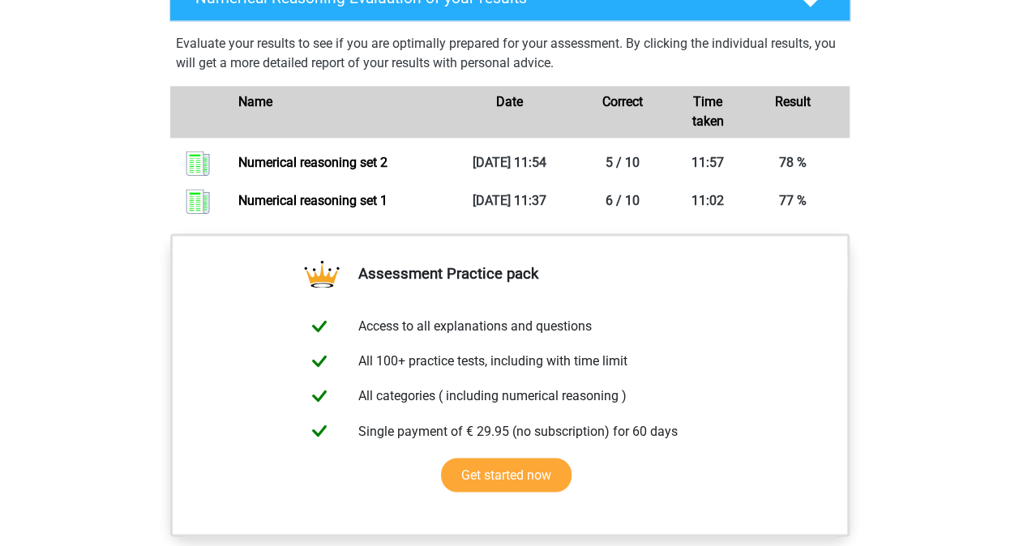
scroll to position [1117, 0]
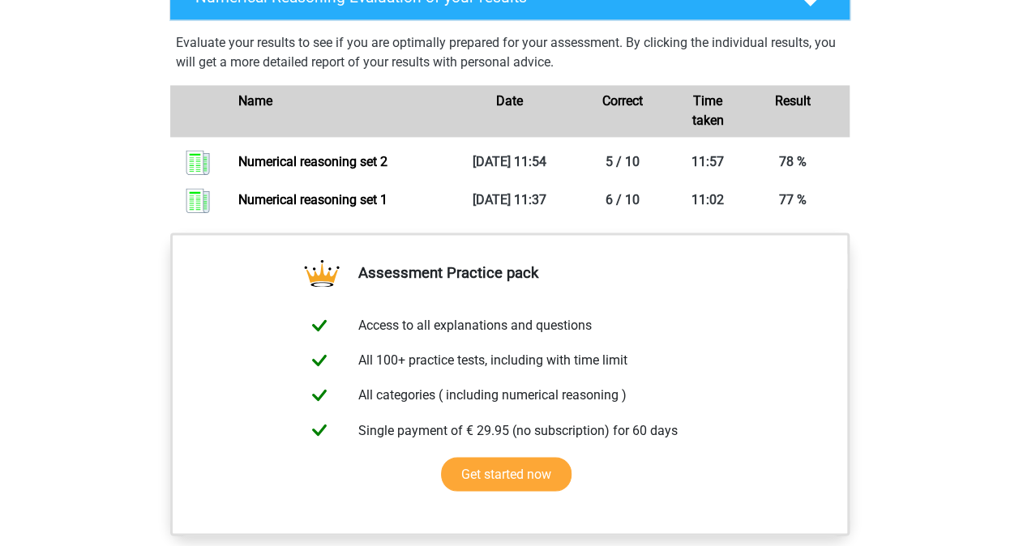
scroll to position [1200, 0]
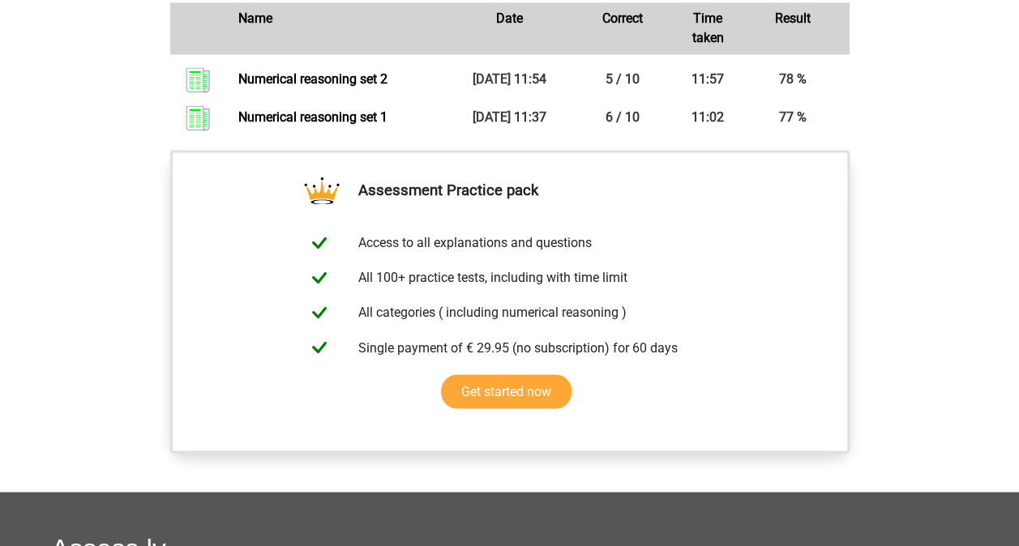
click at [344, 87] on link "Numerical reasoning set 2" at bounding box center [312, 78] width 149 height 15
